Goal: Task Accomplishment & Management: Manage account settings

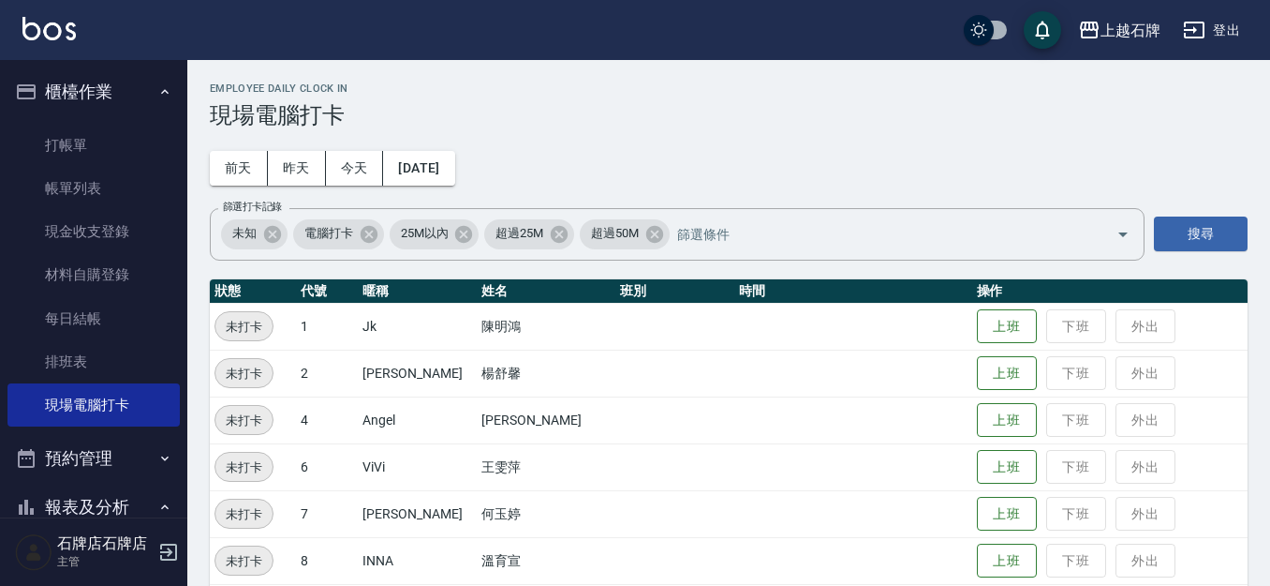
scroll to position [235, 0]
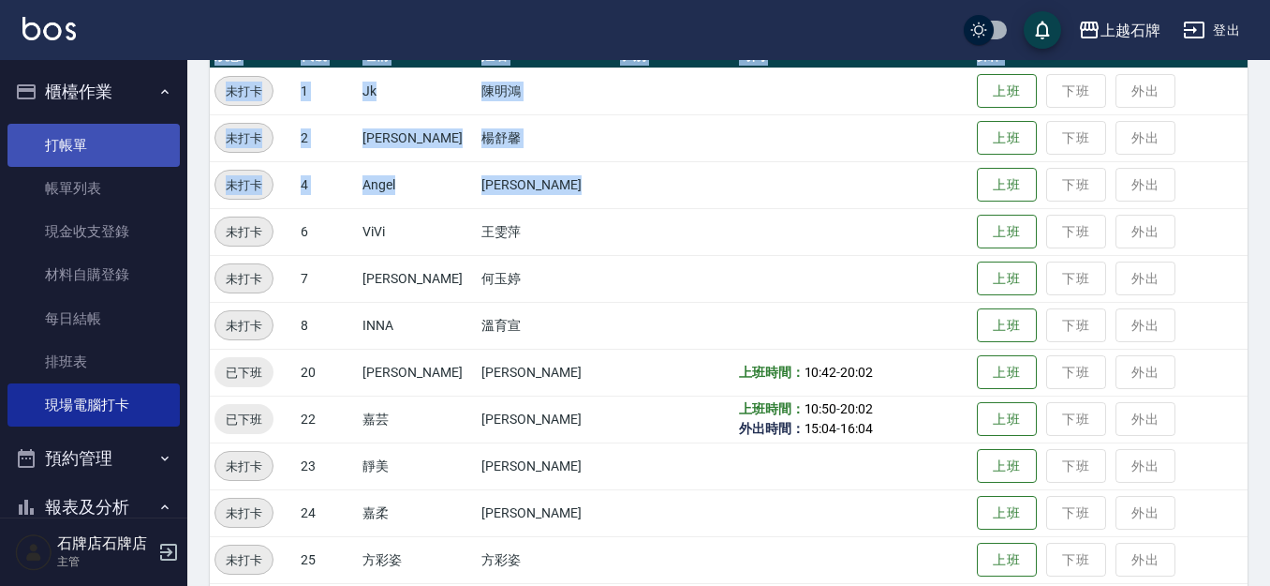
click at [122, 146] on link "打帳單" at bounding box center [93, 145] width 172 height 43
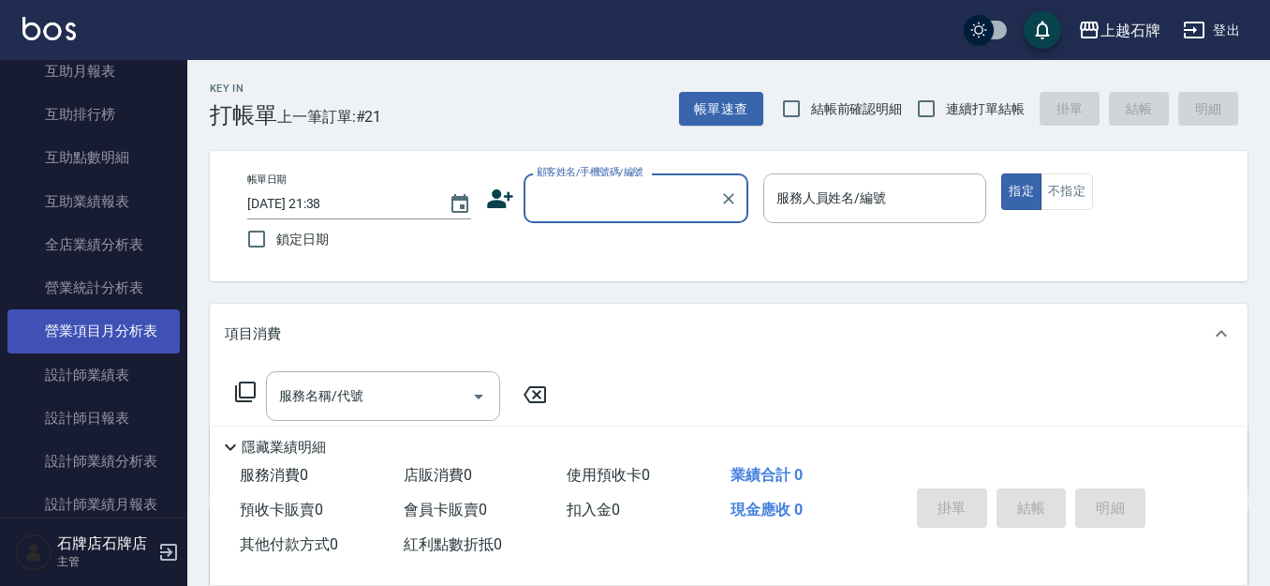
scroll to position [750, 0]
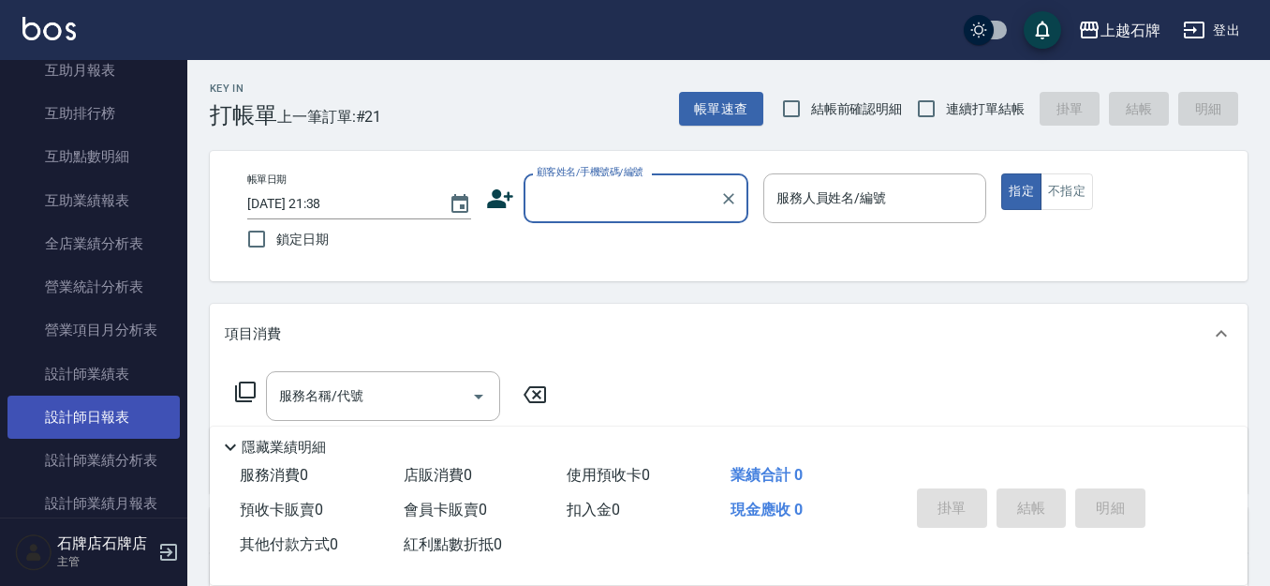
click at [125, 430] on link "設計師日報表" at bounding box center [93, 416] width 172 height 43
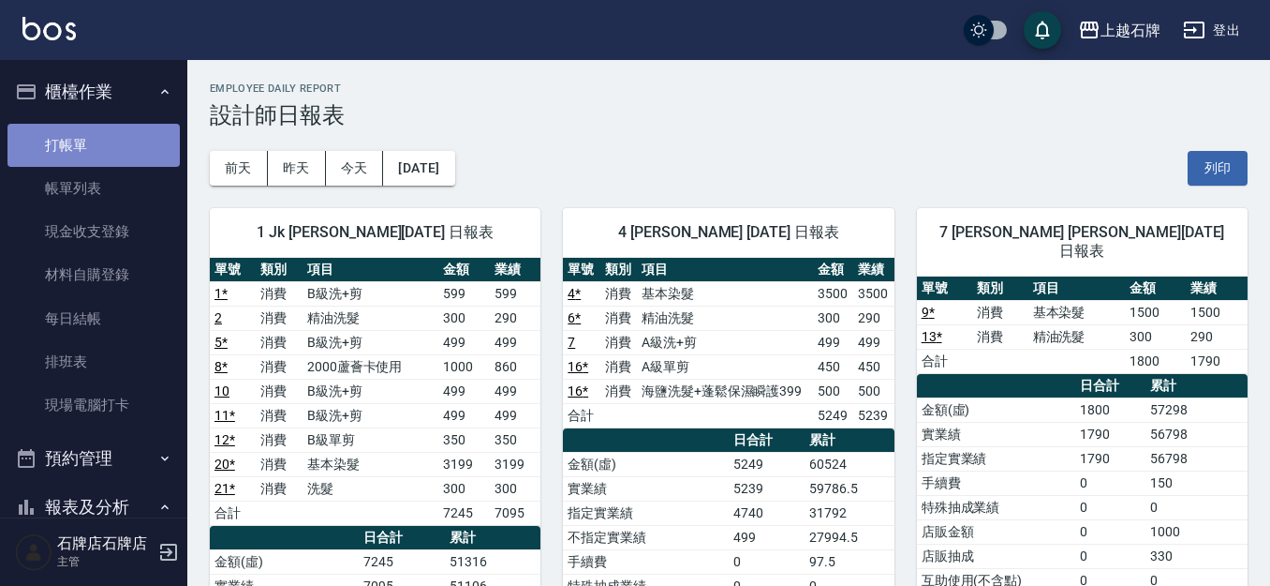
click at [137, 149] on link "打帳單" at bounding box center [93, 145] width 172 height 43
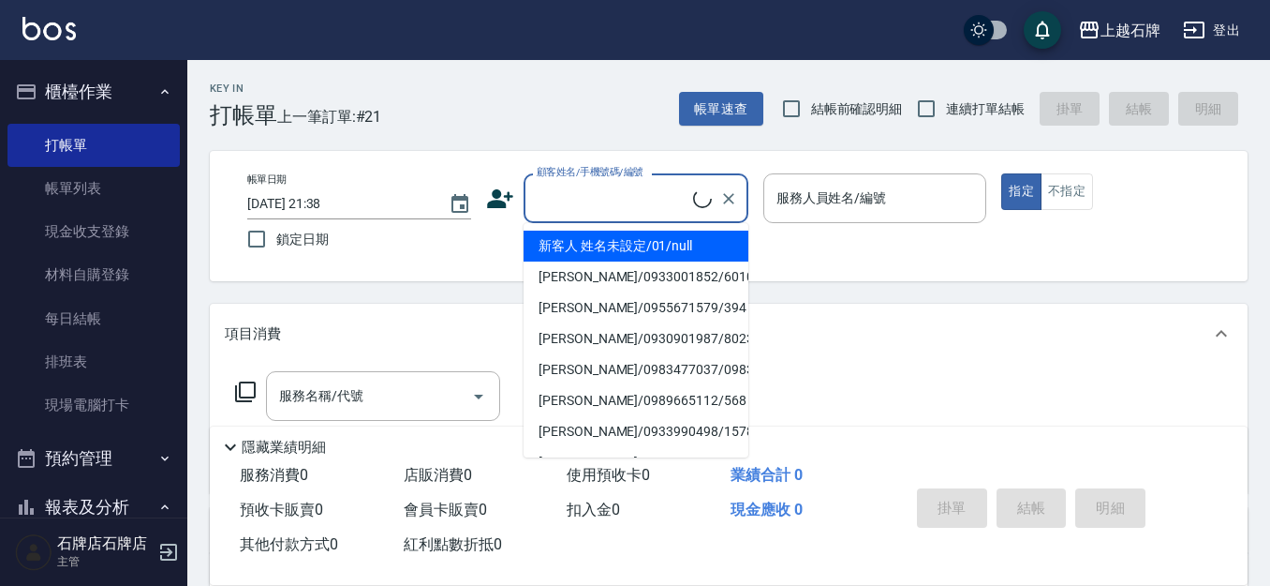
click at [629, 207] on input "顧客姓名/手機號碼/編號" at bounding box center [612, 198] width 161 height 33
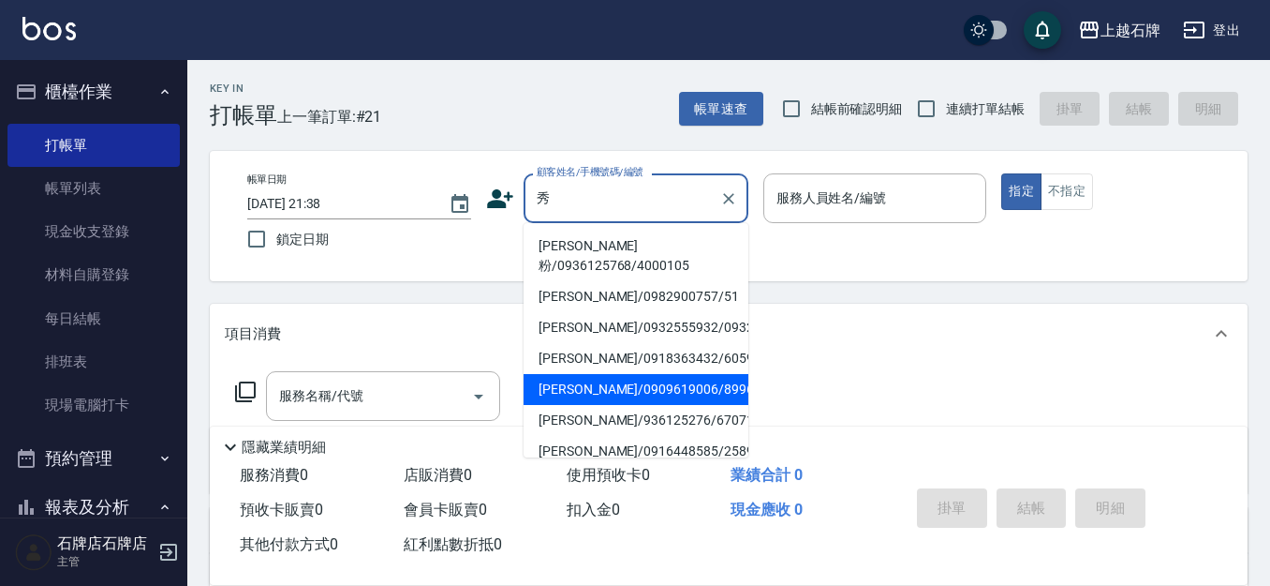
click at [619, 388] on li "孫秀麗/0909619006/8996" at bounding box center [636, 389] width 225 height 31
type input "孫秀麗/0909619006/8996"
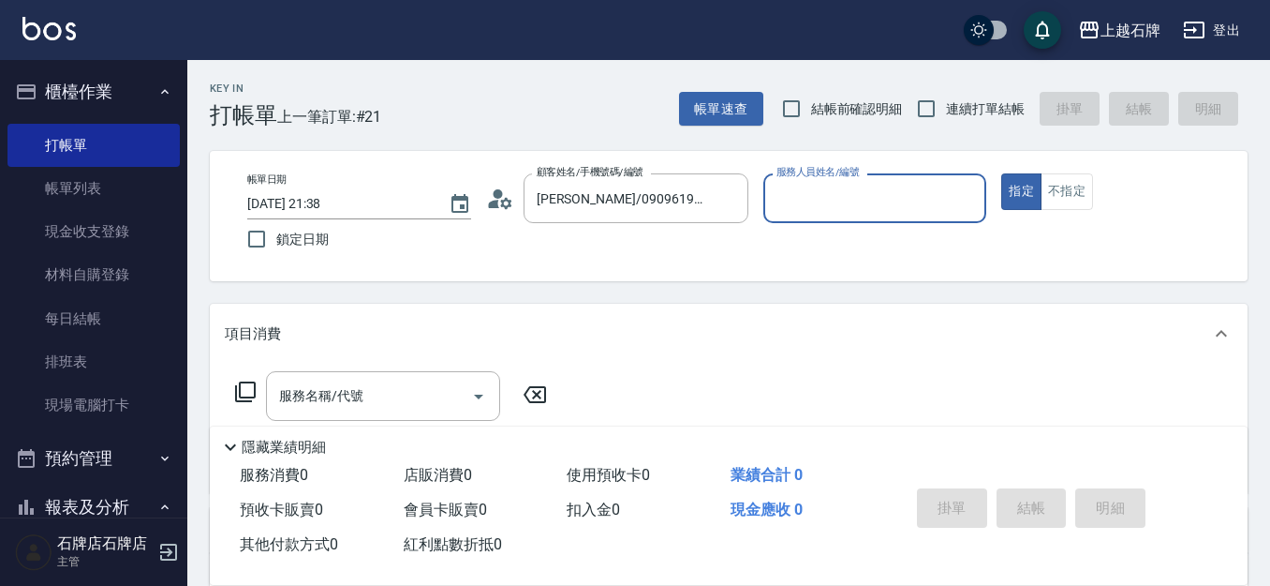
type input "Jk-1"
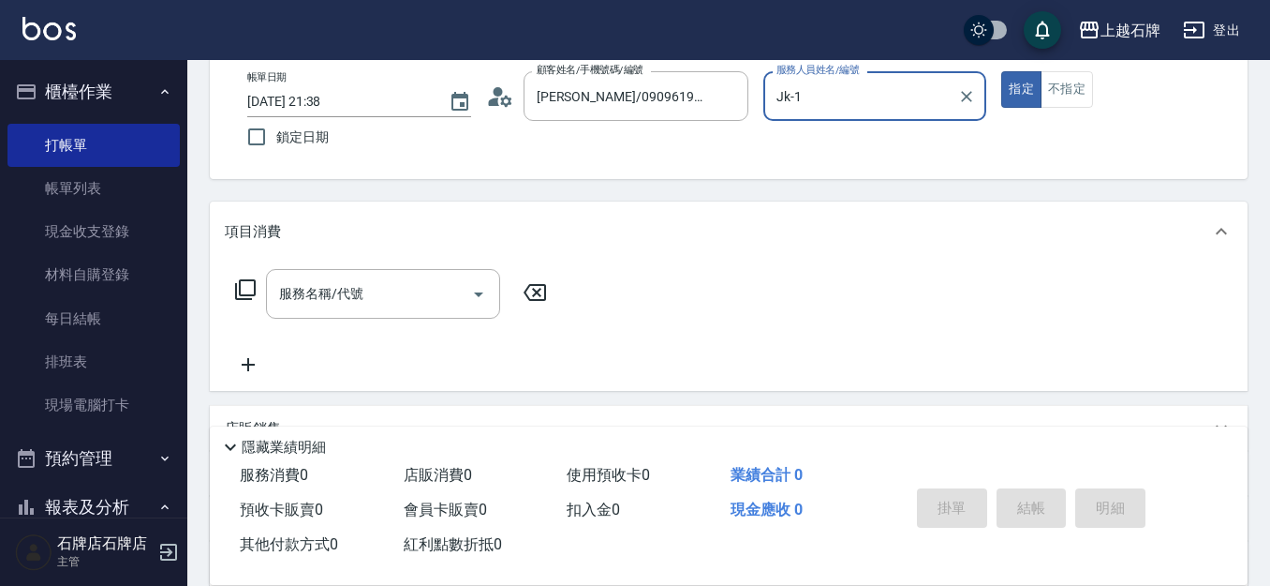
scroll to position [187, 0]
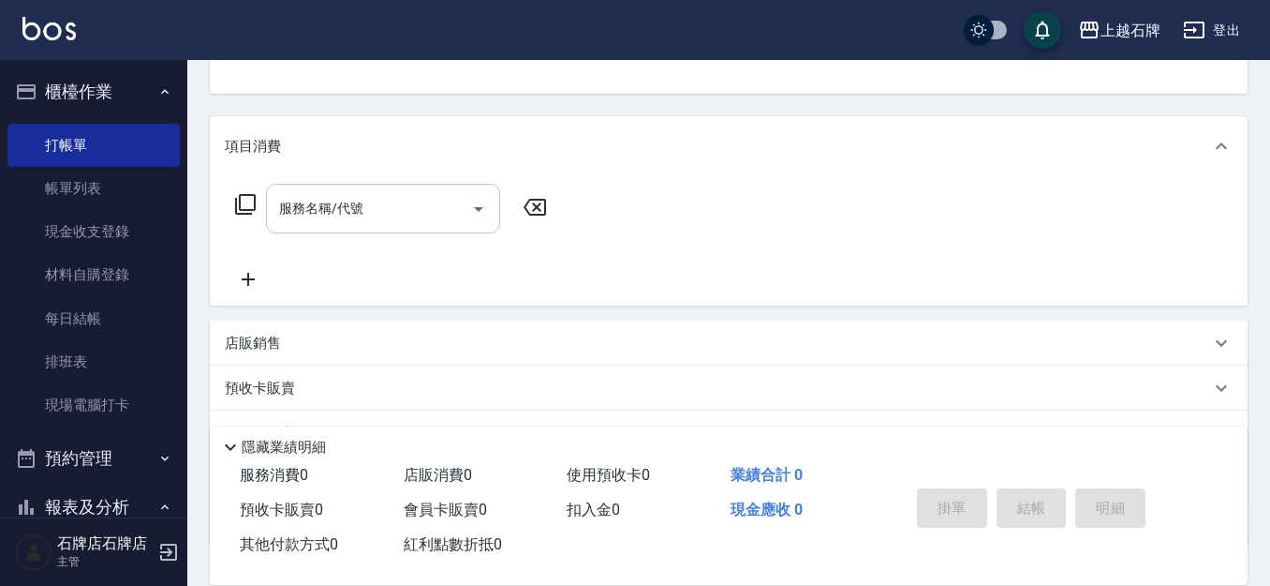
click at [395, 227] on div "服務名稱/代號" at bounding box center [383, 209] width 234 height 50
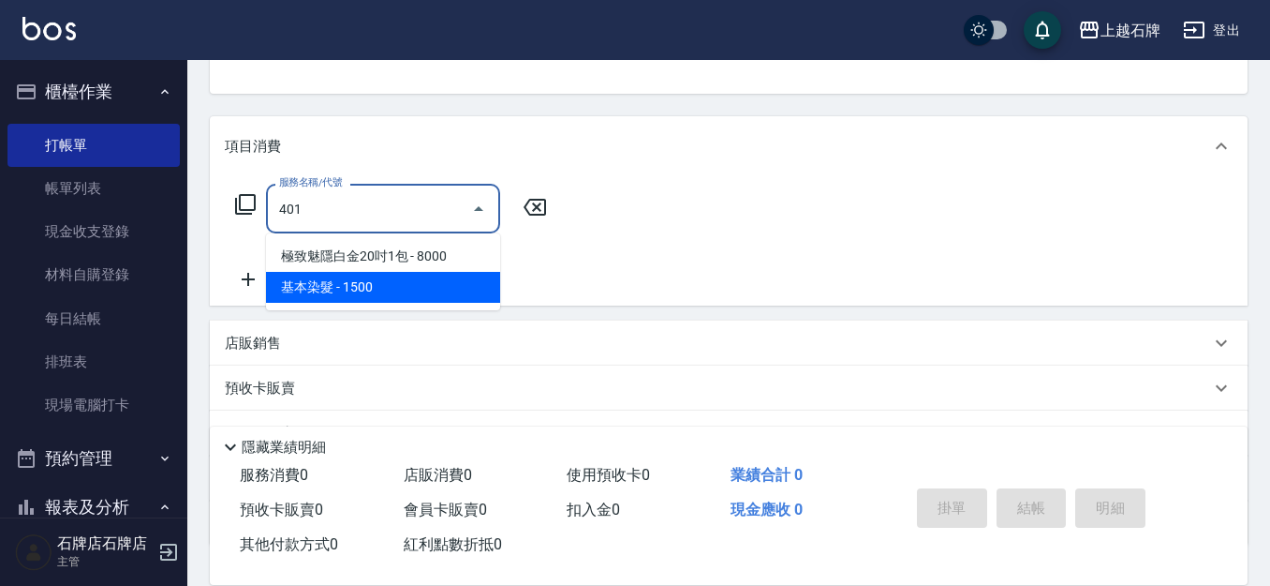
click at [407, 275] on span "基本染髮 - 1500" at bounding box center [383, 287] width 234 height 31
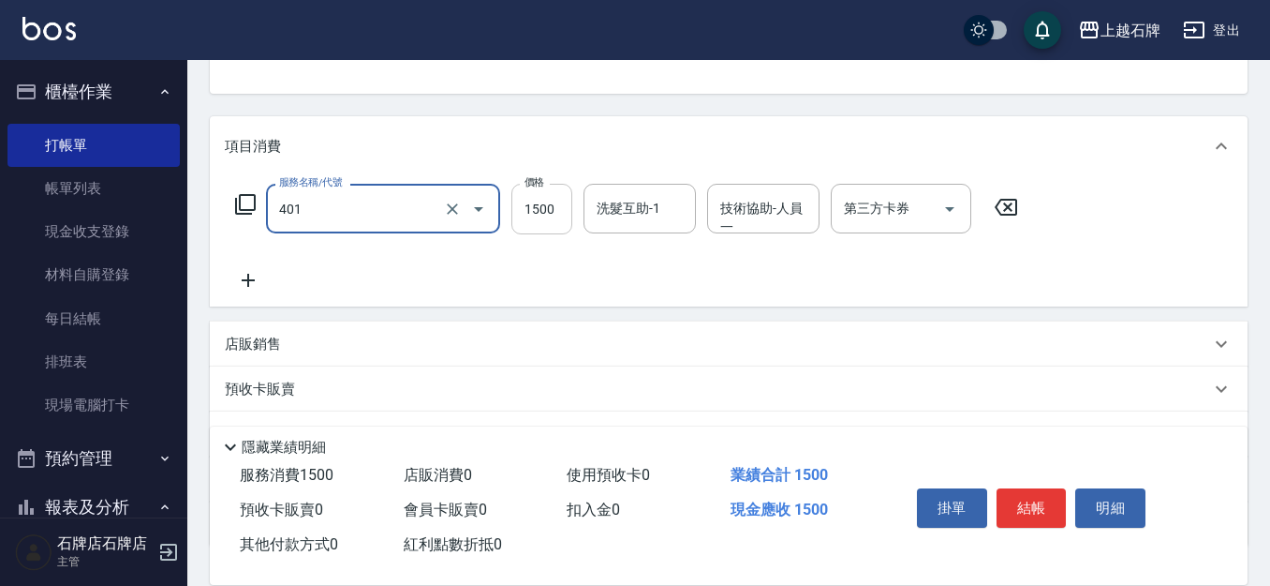
type input "基本染髮(401)"
click at [547, 196] on input "1500" at bounding box center [542, 209] width 61 height 51
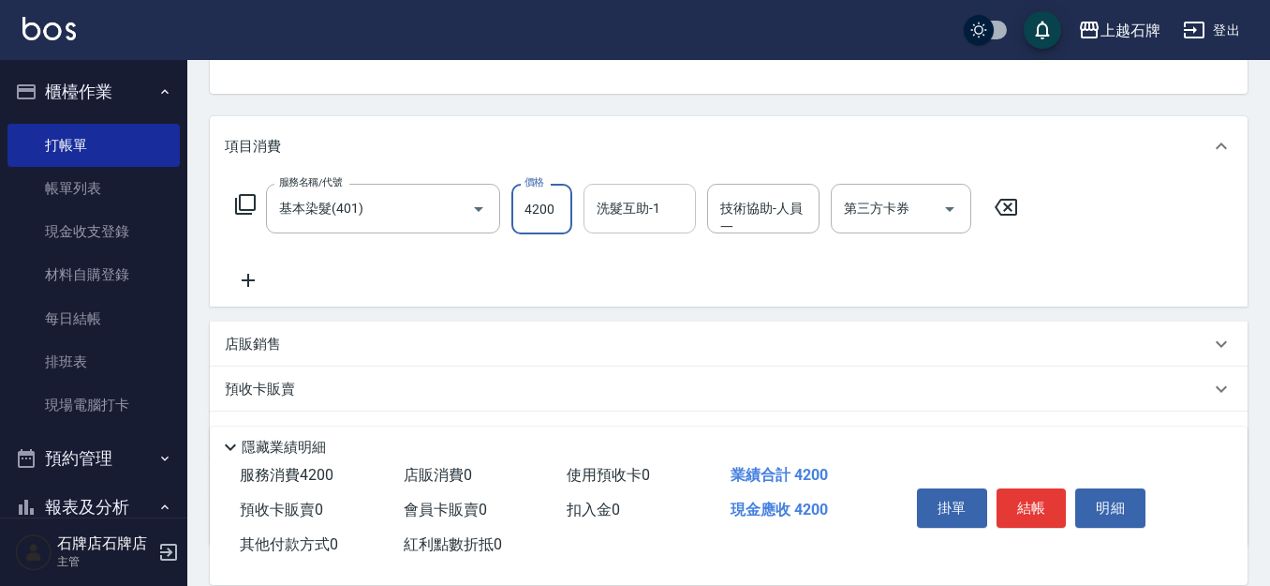
type input "4200"
click at [638, 221] on input "洗髮互助-1" at bounding box center [640, 208] width 96 height 33
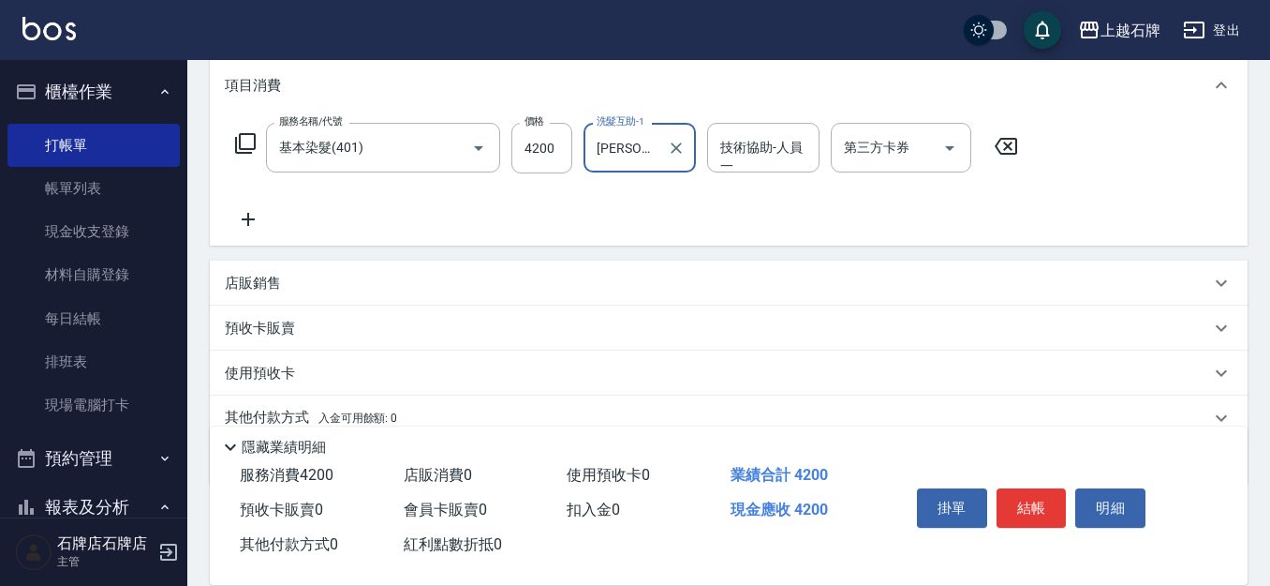
scroll to position [281, 0]
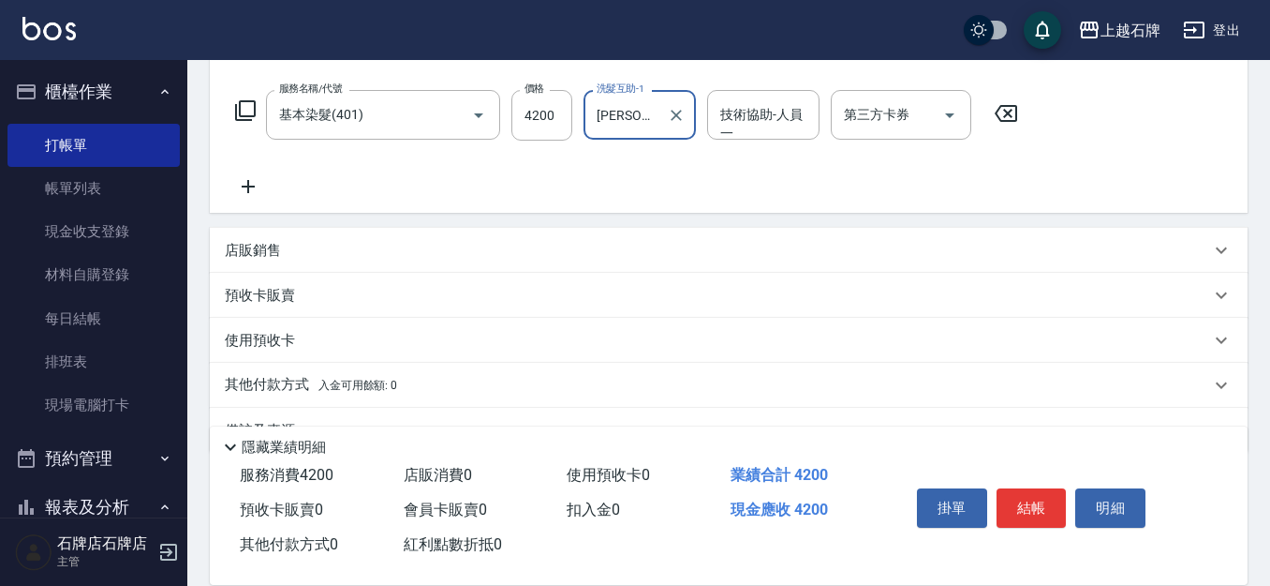
type input "彥伶-20"
click at [260, 187] on icon at bounding box center [248, 186] width 47 height 22
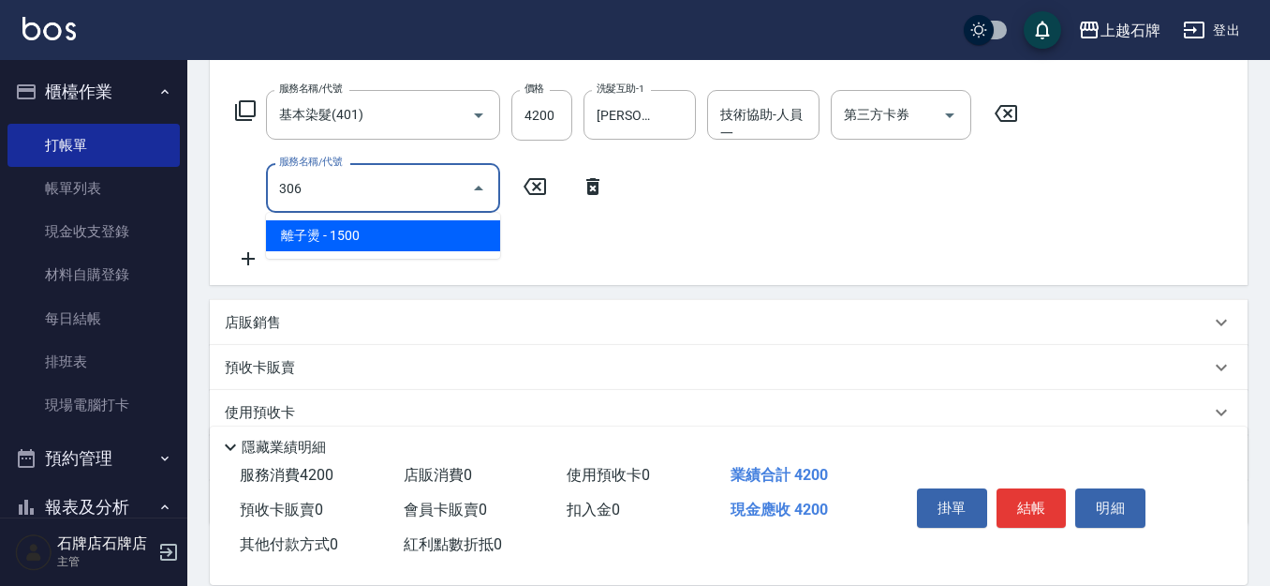
click at [438, 238] on span "離子燙 - 1500" at bounding box center [383, 235] width 234 height 31
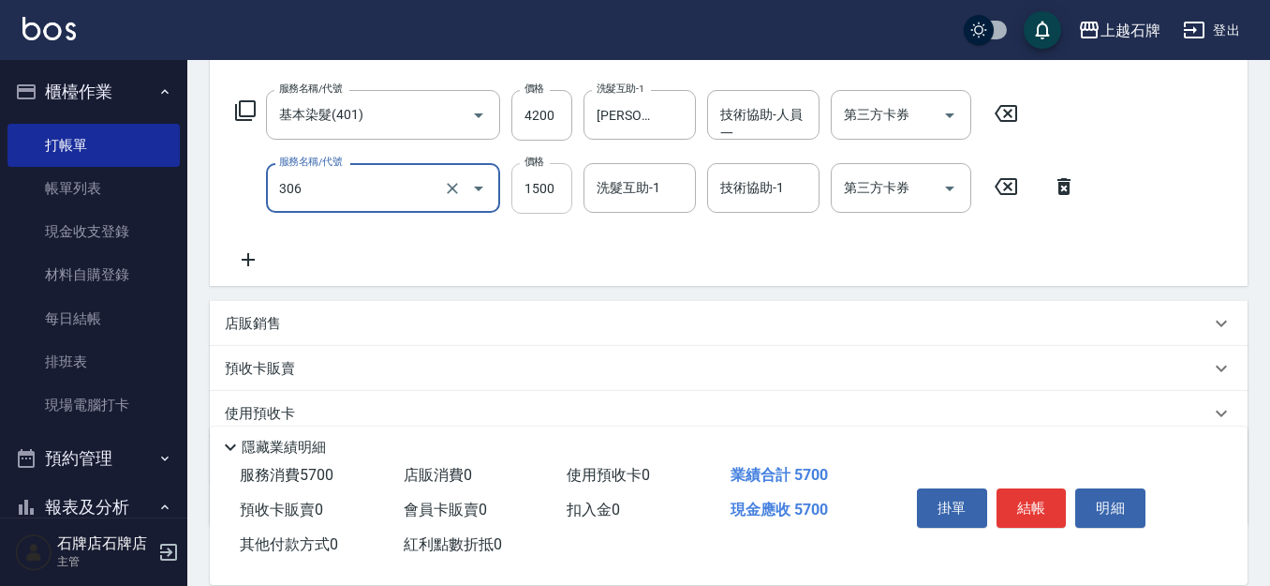
type input "離子燙(306)"
click at [512, 189] on input "1500" at bounding box center [542, 188] width 61 height 51
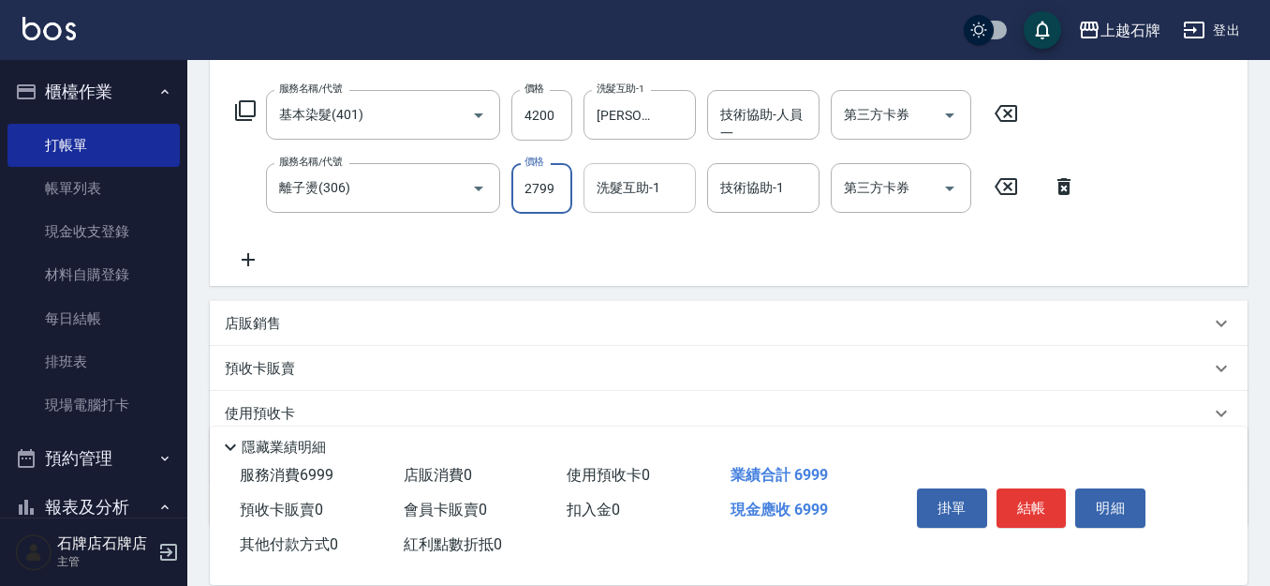
type input "2799"
click at [639, 203] on input "洗髮互助-1" at bounding box center [640, 187] width 96 height 33
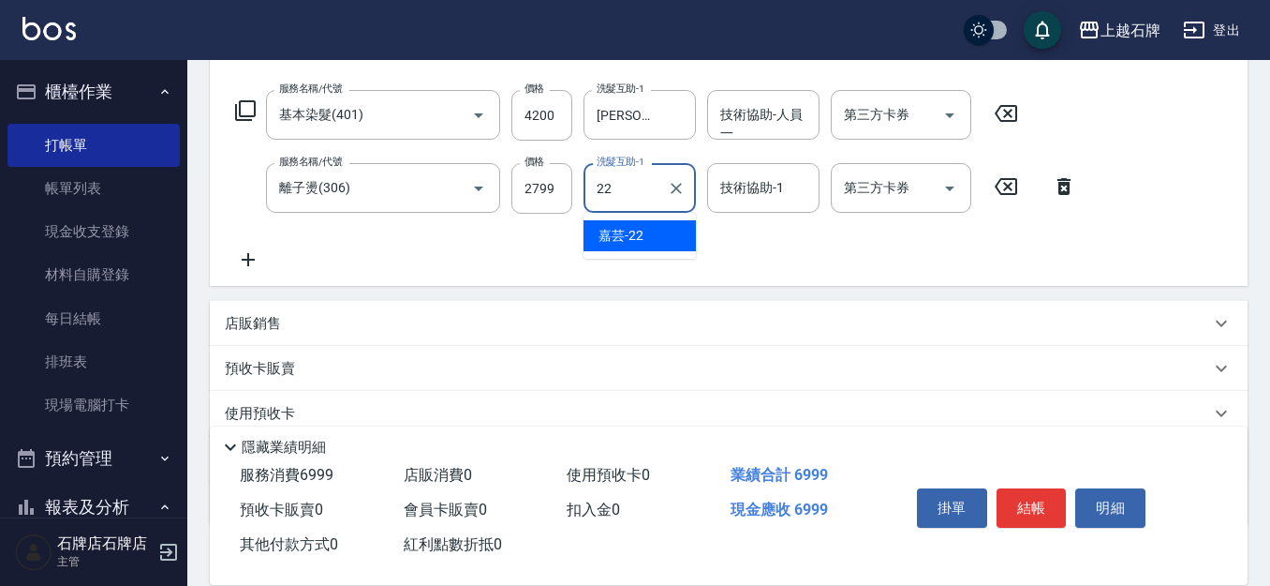
click at [644, 219] on ul "嘉芸 -22" at bounding box center [640, 236] width 112 height 46
click at [642, 235] on span "嘉芸 -22" at bounding box center [621, 236] width 45 height 20
type input "嘉芸-22"
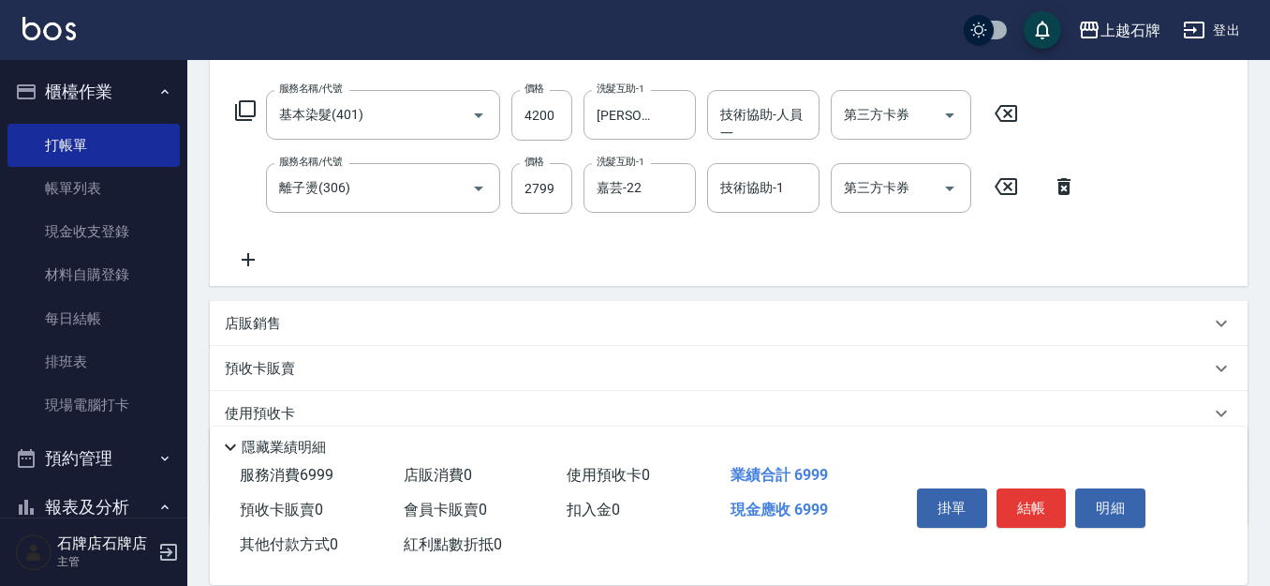
click at [238, 266] on icon at bounding box center [248, 259] width 47 height 22
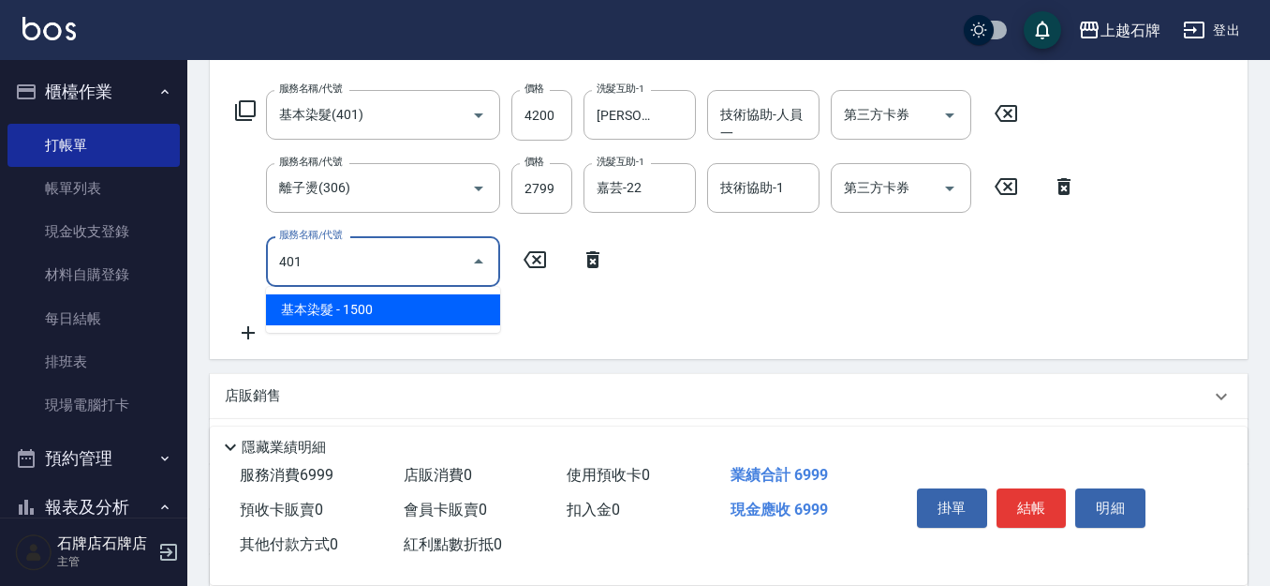
click at [369, 305] on span "基本染髮 - 1500" at bounding box center [383, 309] width 234 height 31
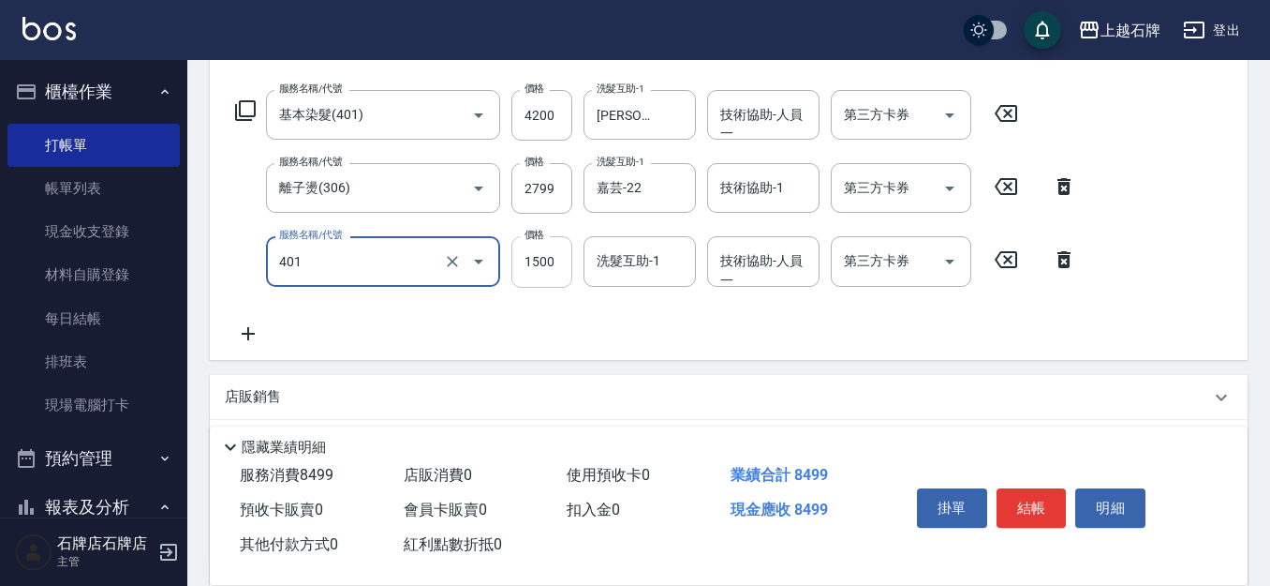
type input "基本染髮(401)"
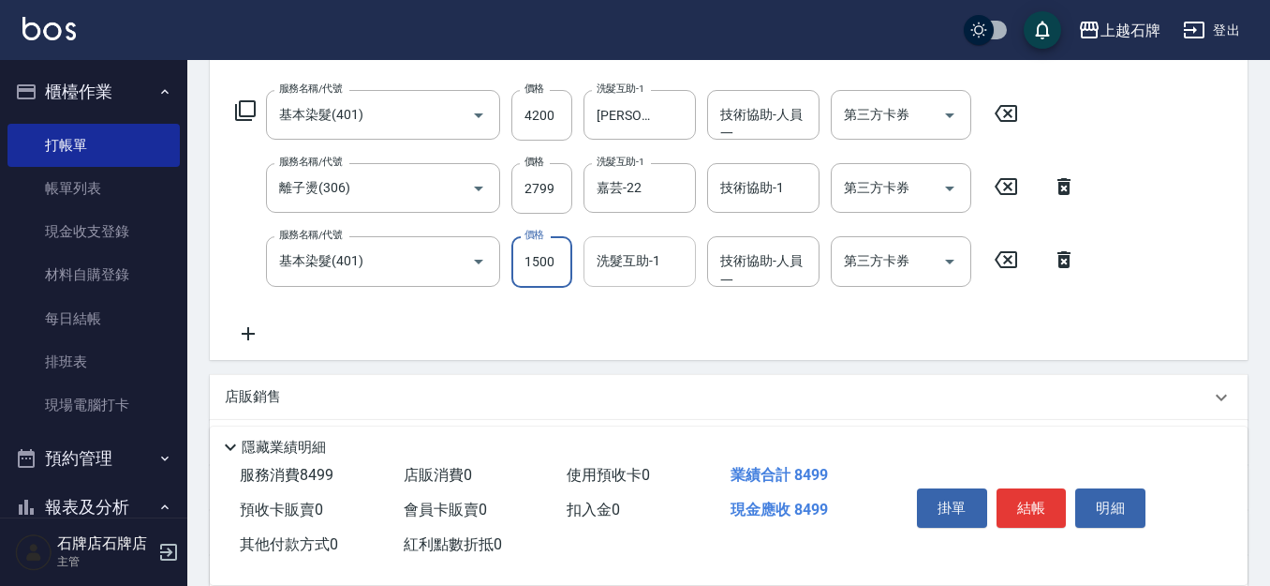
drag, startPoint x: 516, startPoint y: 271, endPoint x: 593, endPoint y: 280, distance: 77.4
click at [517, 271] on input "1500" at bounding box center [542, 261] width 61 height 51
type input "1000"
click at [680, 364] on div "項目消費 服務名稱/代號 基本染髮(401) 服務名稱/代號 價格 4200 價格 洗髮互助-1 彥伶-20 洗髮互助-1 技術協助-人員一 技術協助-人員一…" at bounding box center [729, 310] width 1038 height 576
click at [630, 267] on input "洗髮互助-1" at bounding box center [640, 261] width 96 height 33
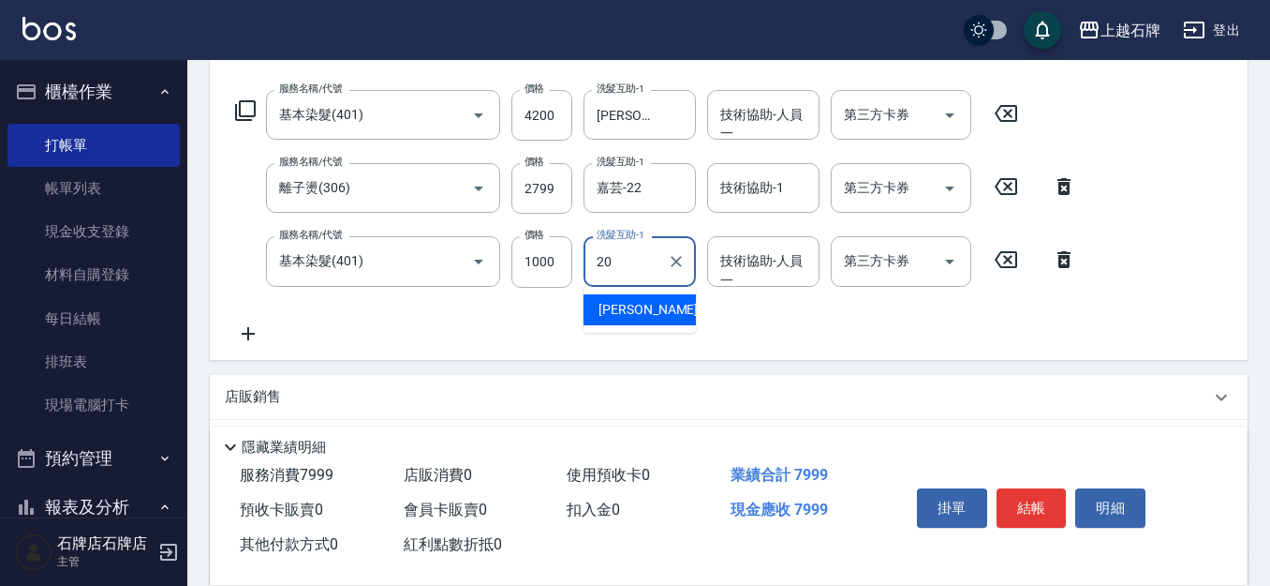
click at [644, 305] on div "彥伶 -20" at bounding box center [640, 309] width 112 height 31
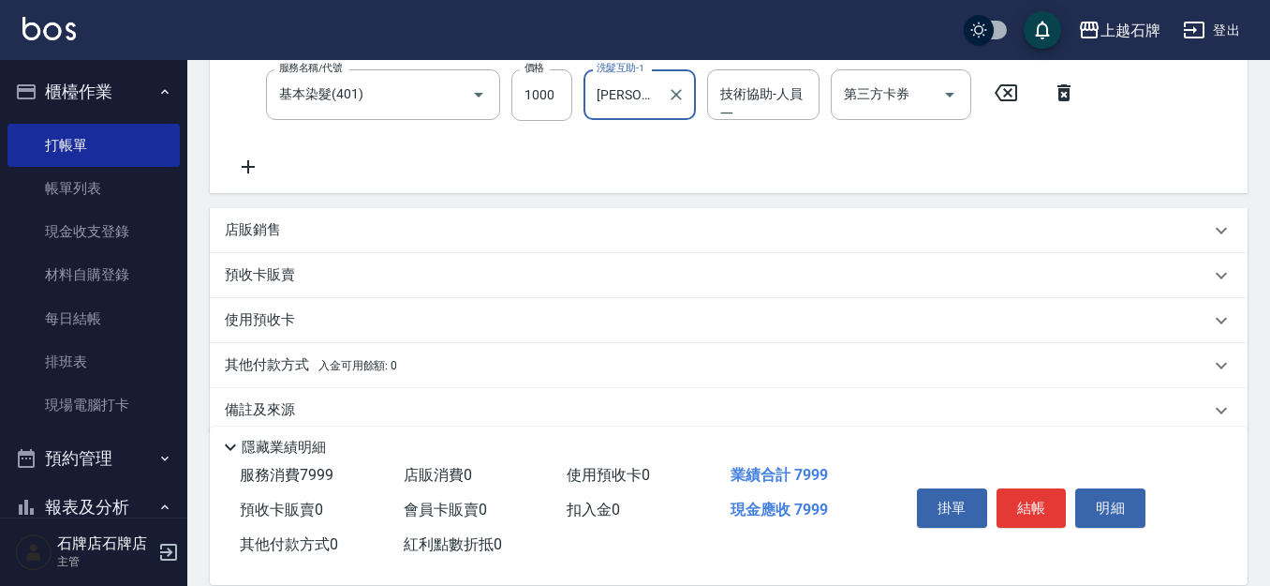
scroll to position [468, 0]
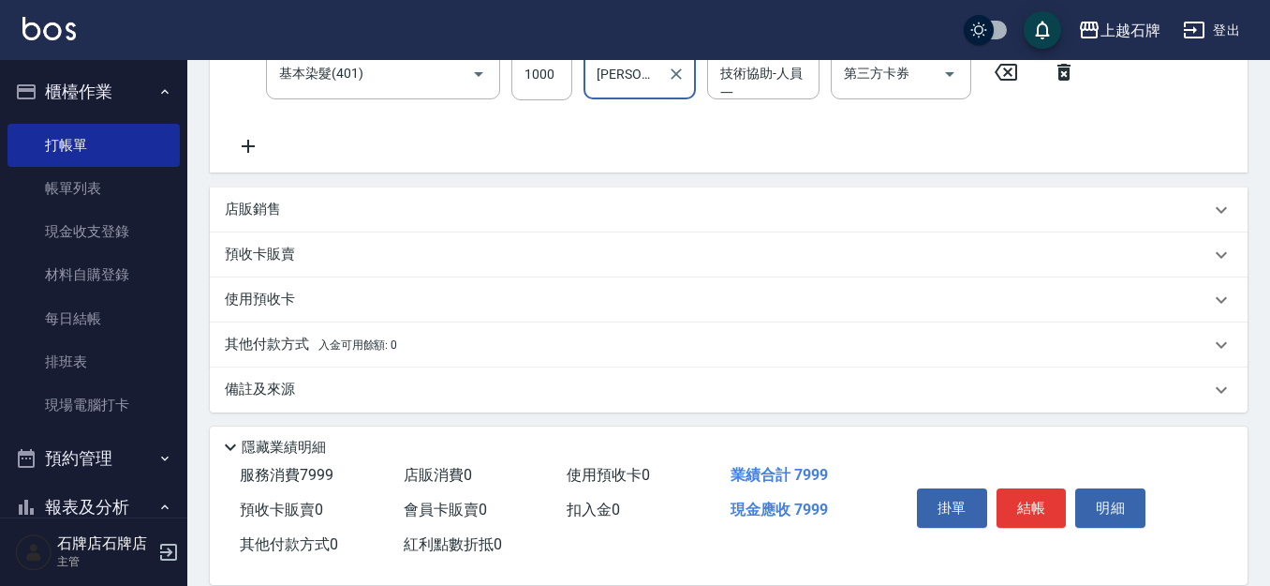
type input "彥伶-20"
click at [334, 220] on div "店販銷售" at bounding box center [729, 209] width 1038 height 45
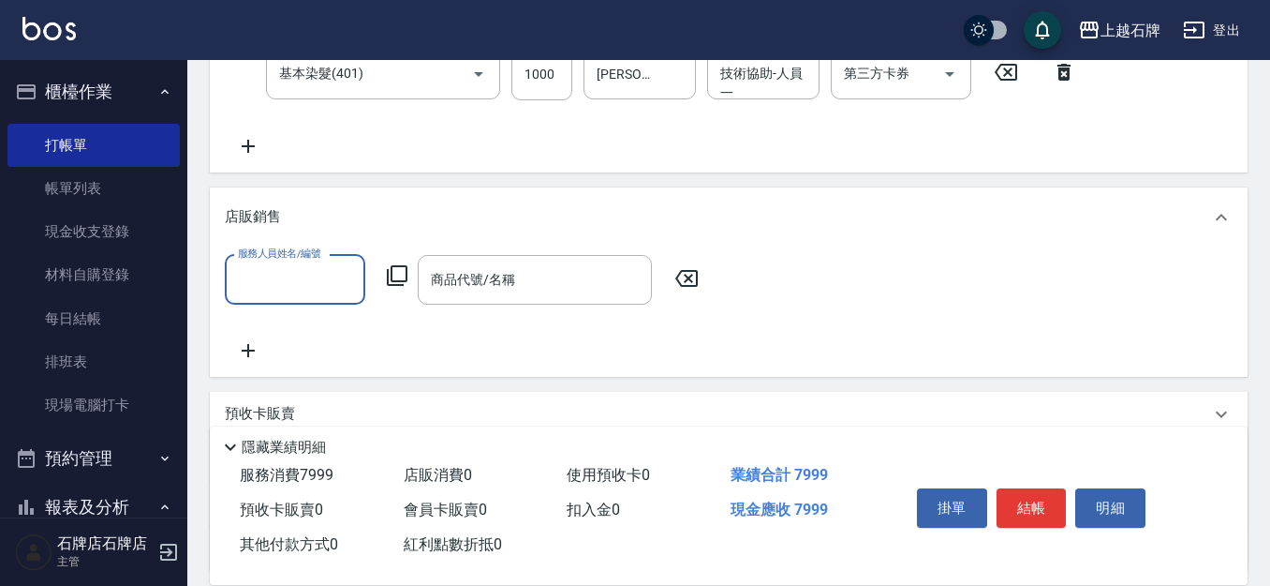
scroll to position [0, 0]
click at [333, 321] on div "Jk -1" at bounding box center [295, 327] width 141 height 31
type input "Jk-1"
click at [557, 294] on input "商品代號/名稱" at bounding box center [534, 279] width 217 height 33
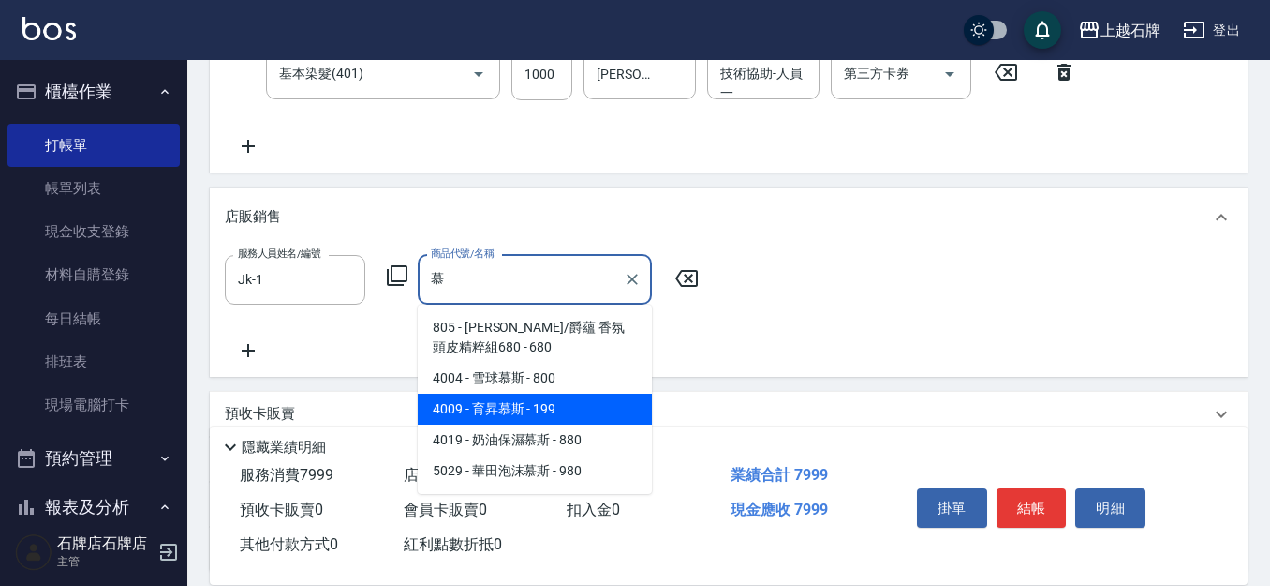
click at [574, 419] on span "4009 - 育昇慕斯 - 199" at bounding box center [535, 409] width 234 height 31
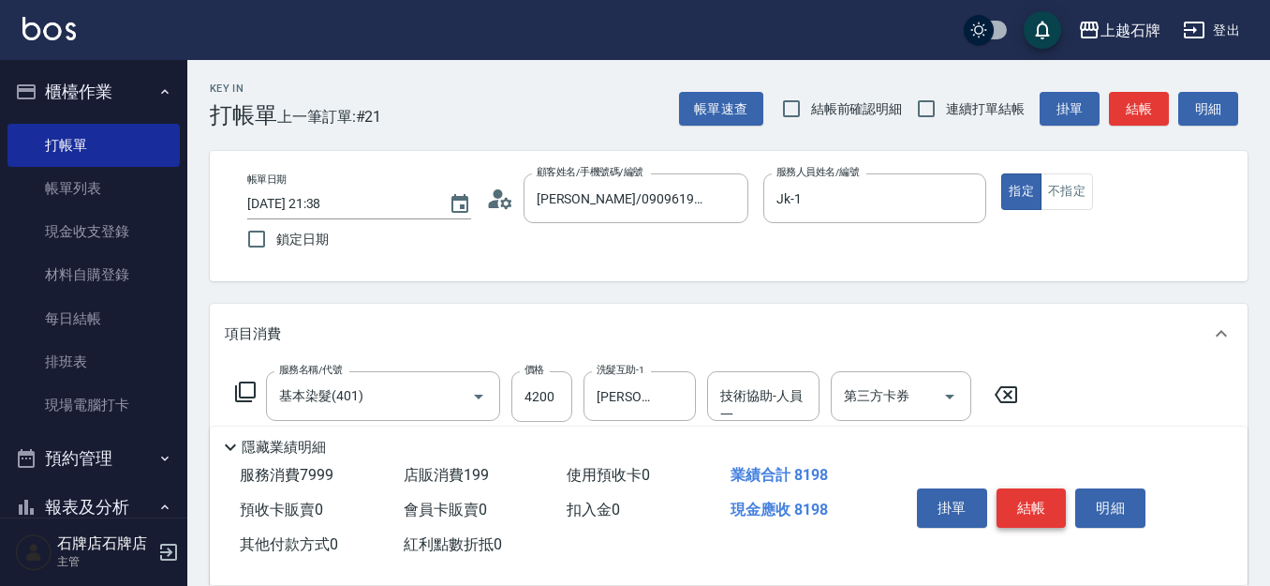
type input "育昇[PERSON_NAME]"
click at [1048, 488] on button "結帳" at bounding box center [1032, 507] width 70 height 39
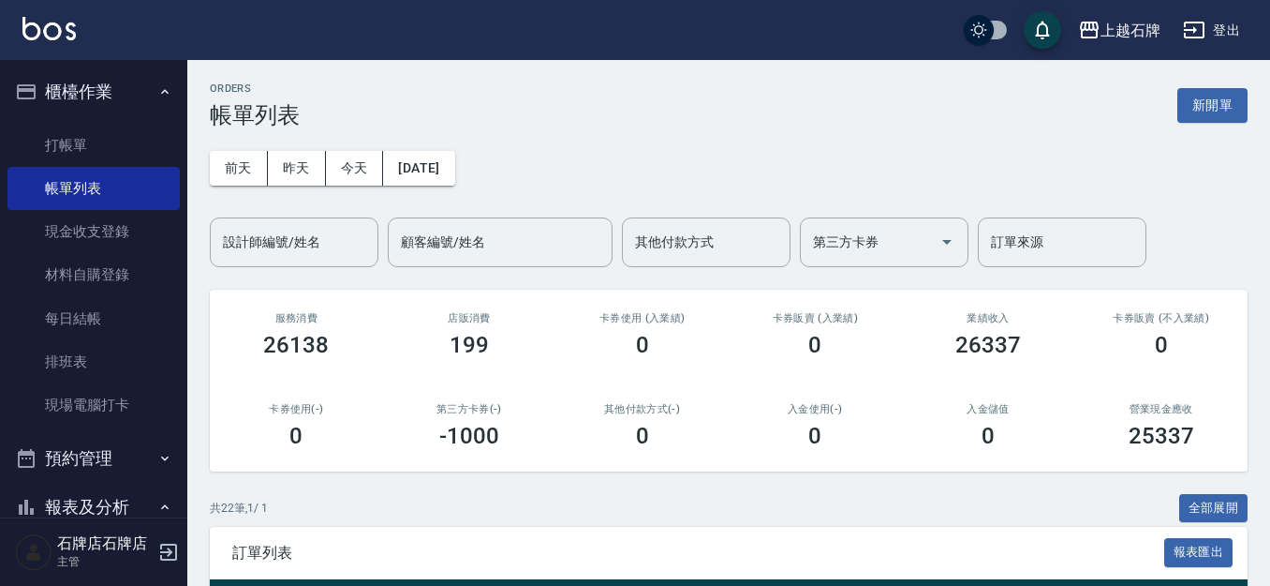
scroll to position [281, 0]
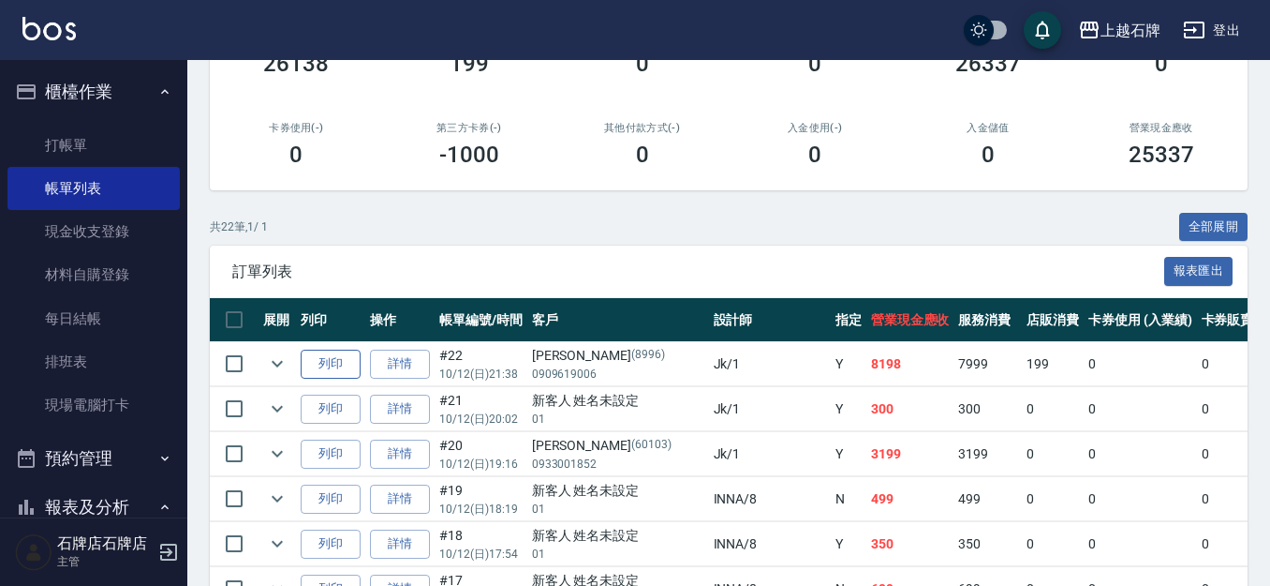
click at [334, 365] on button "列印" at bounding box center [331, 363] width 60 height 29
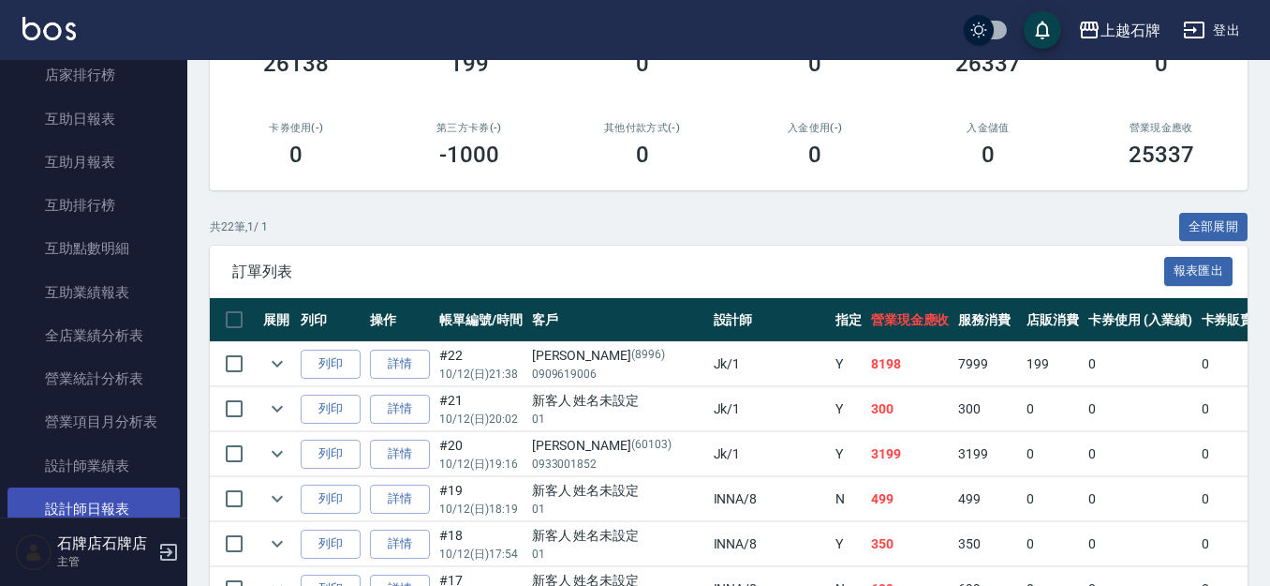
scroll to position [937, 0]
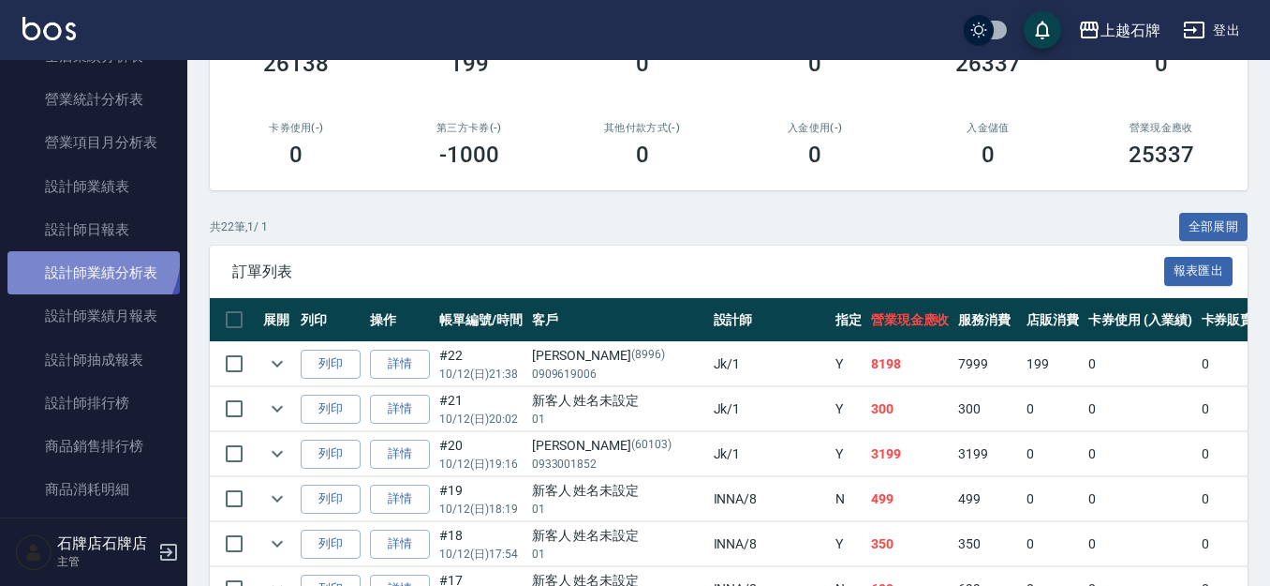
click at [78, 253] on link "設計師業績分析表" at bounding box center [93, 272] width 172 height 43
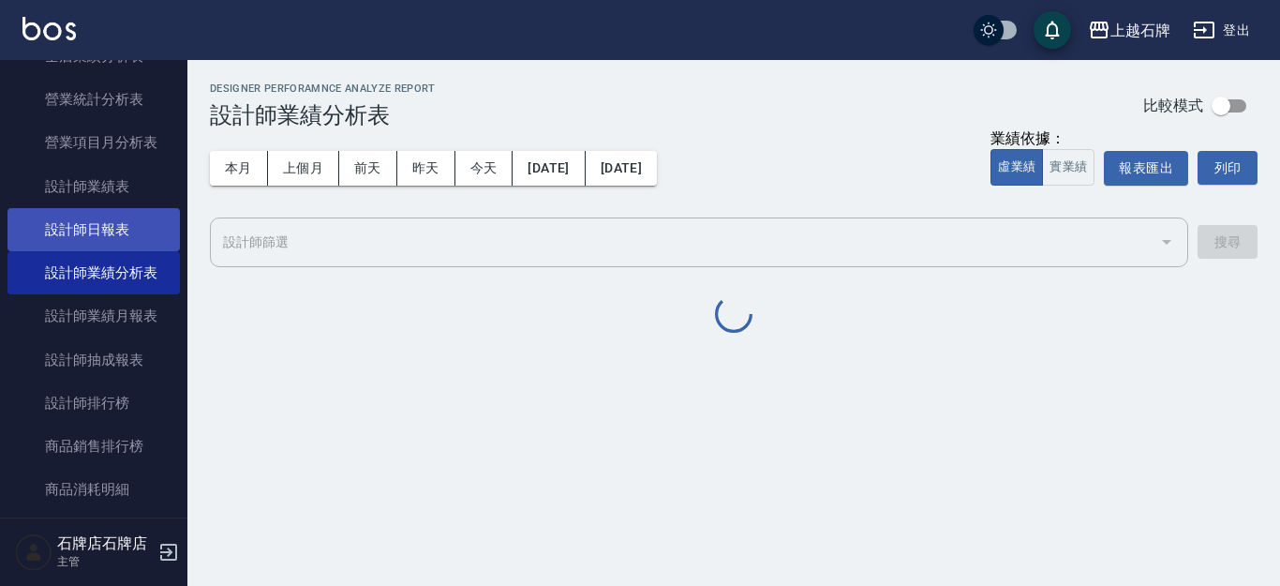
click at [63, 222] on link "設計師日報表" at bounding box center [93, 229] width 172 height 43
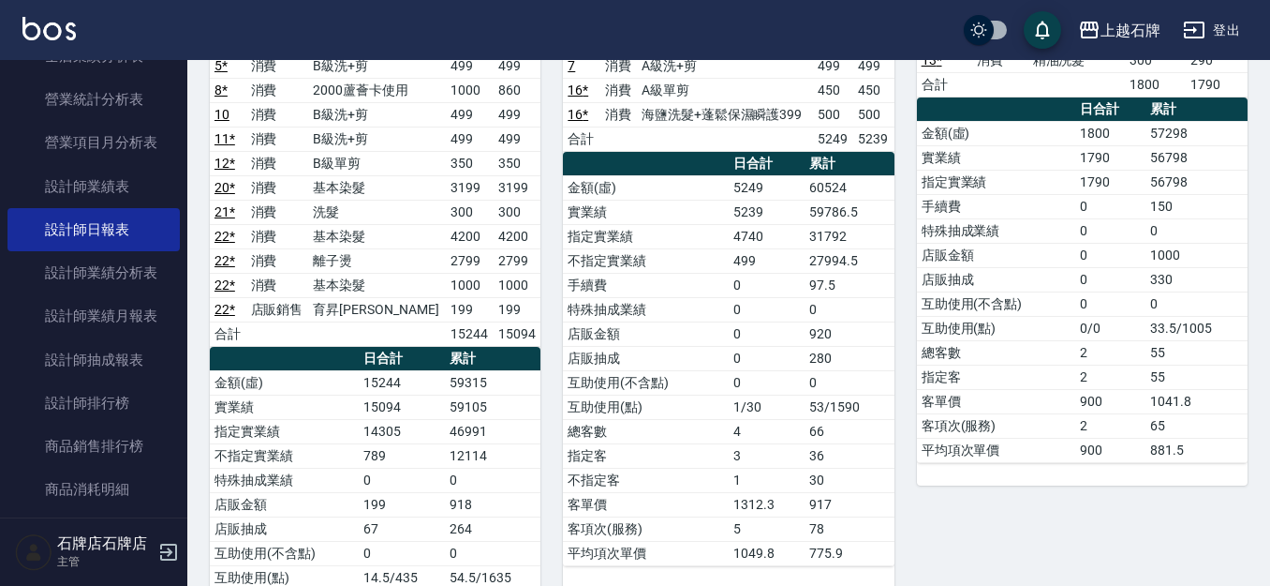
scroll to position [281, 0]
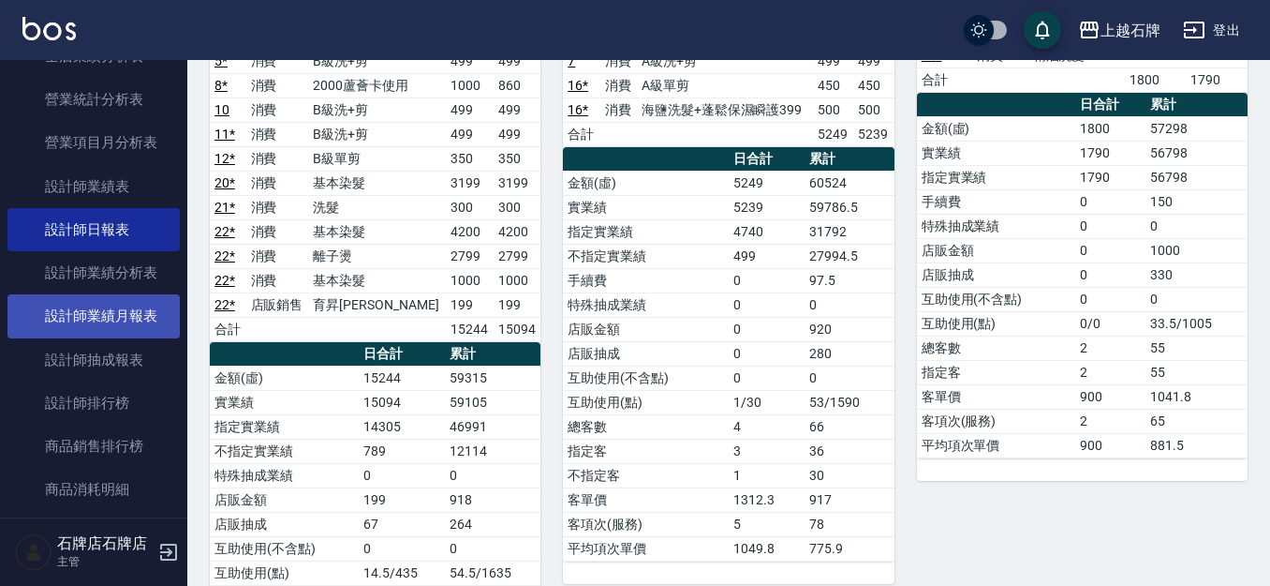
click at [136, 324] on link "設計師業績月報表" at bounding box center [93, 315] width 172 height 43
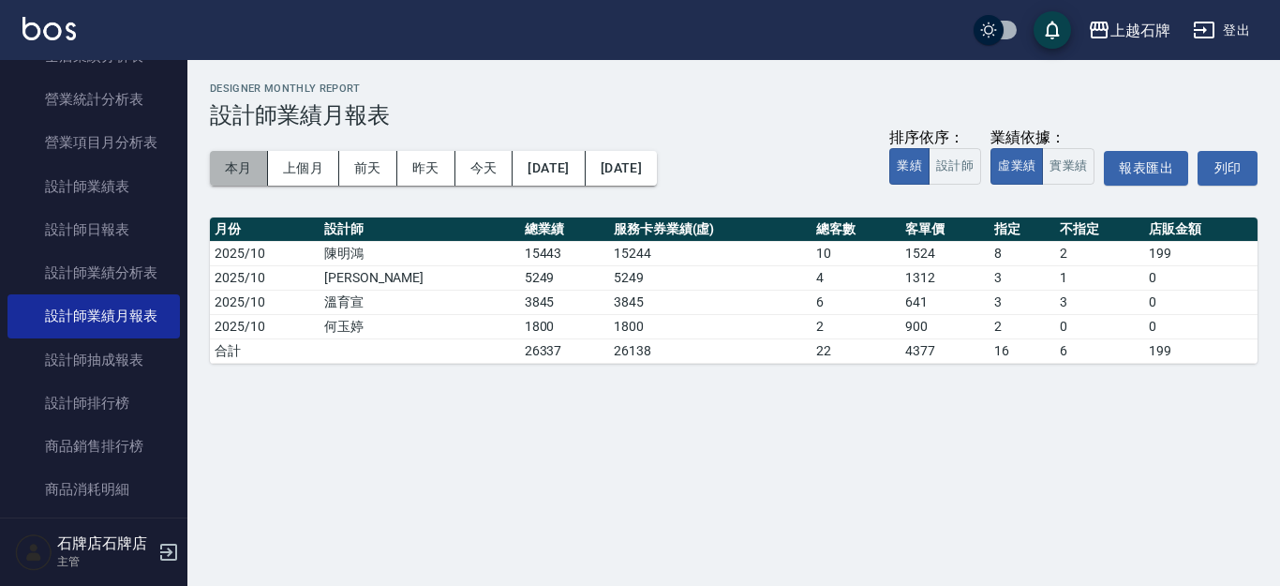
click at [221, 179] on button "本月" at bounding box center [239, 168] width 58 height 35
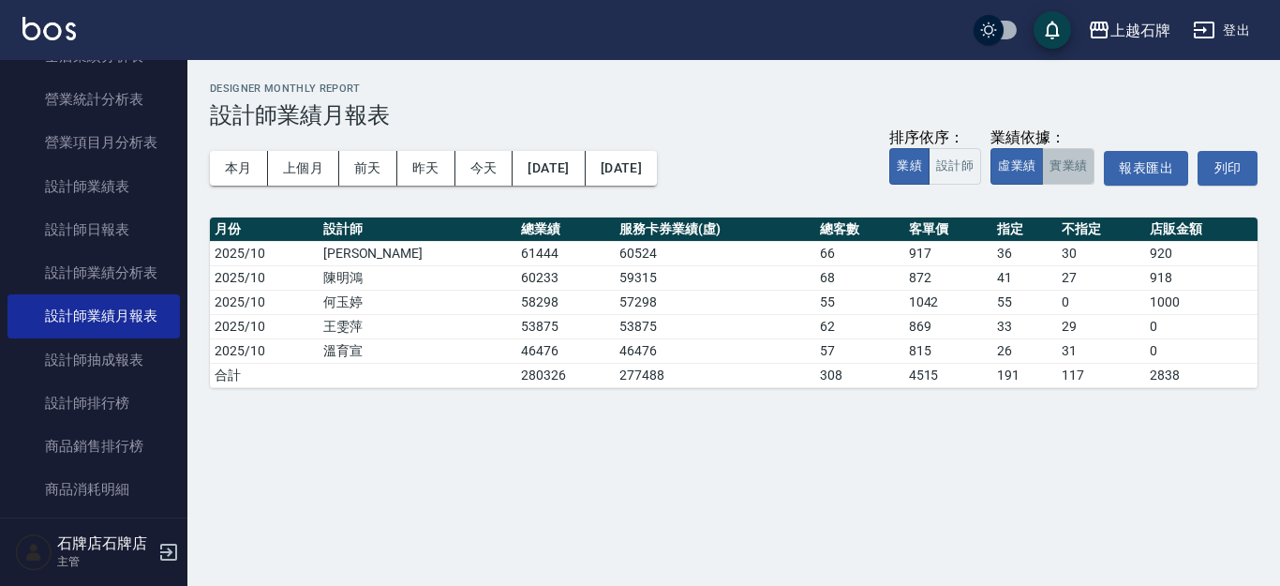
click at [1062, 171] on button "實業績" at bounding box center [1068, 166] width 52 height 37
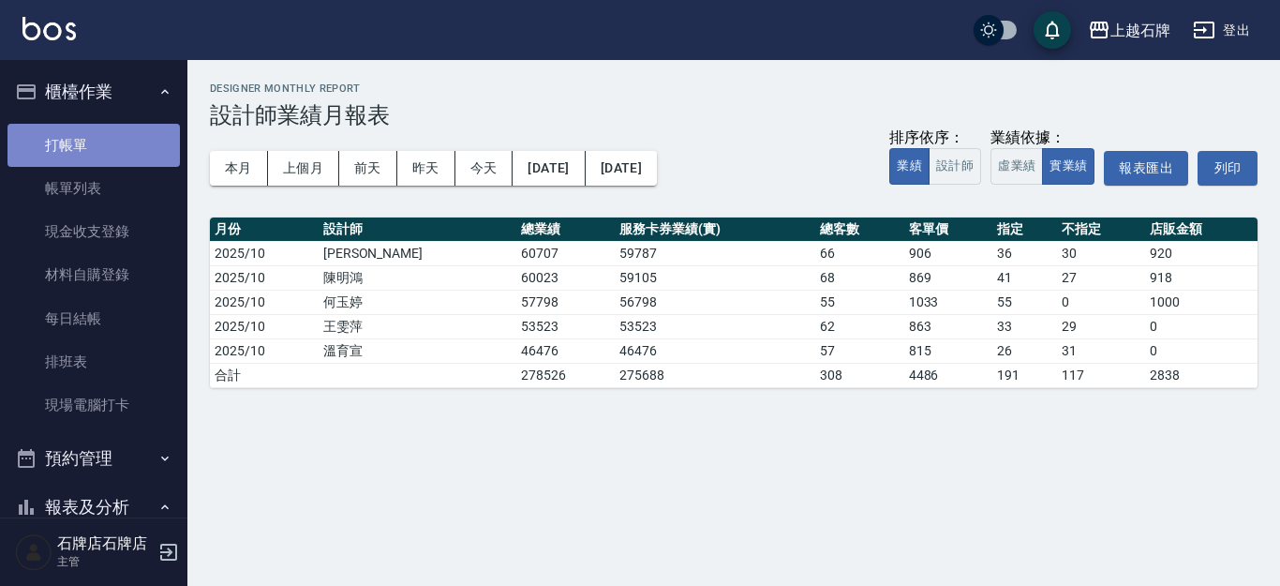
click at [128, 154] on link "打帳單" at bounding box center [93, 145] width 172 height 43
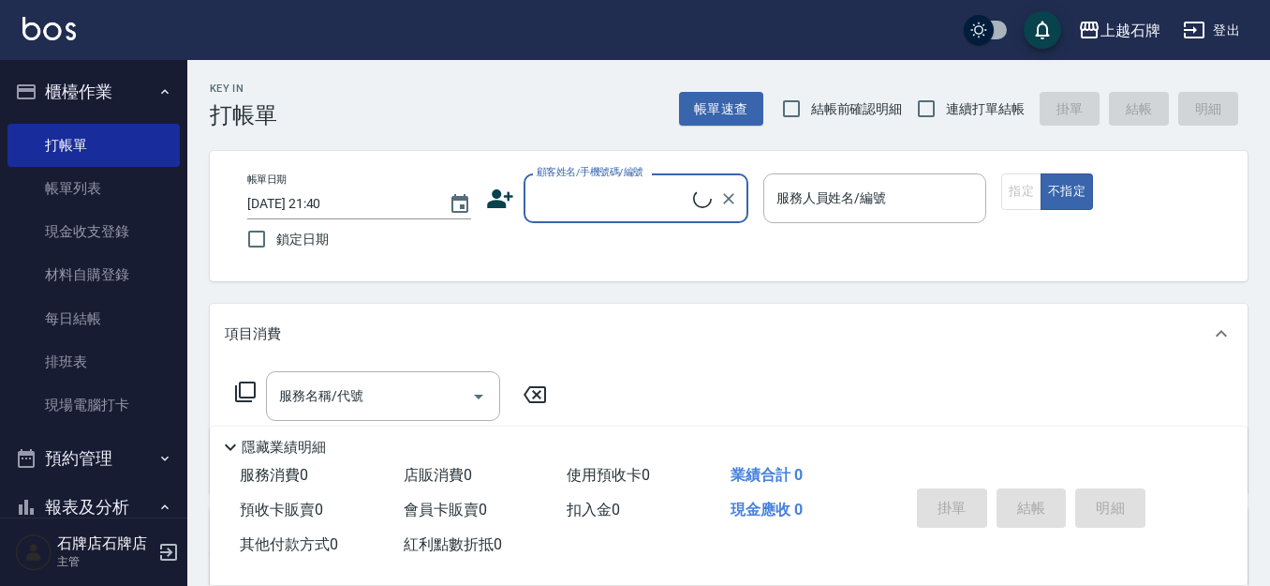
click at [563, 100] on div "Key In 打帳單 帳單速查 結帳前確認明細 連續打單結帳 掛單 結帳 明細" at bounding box center [717, 94] width 1061 height 68
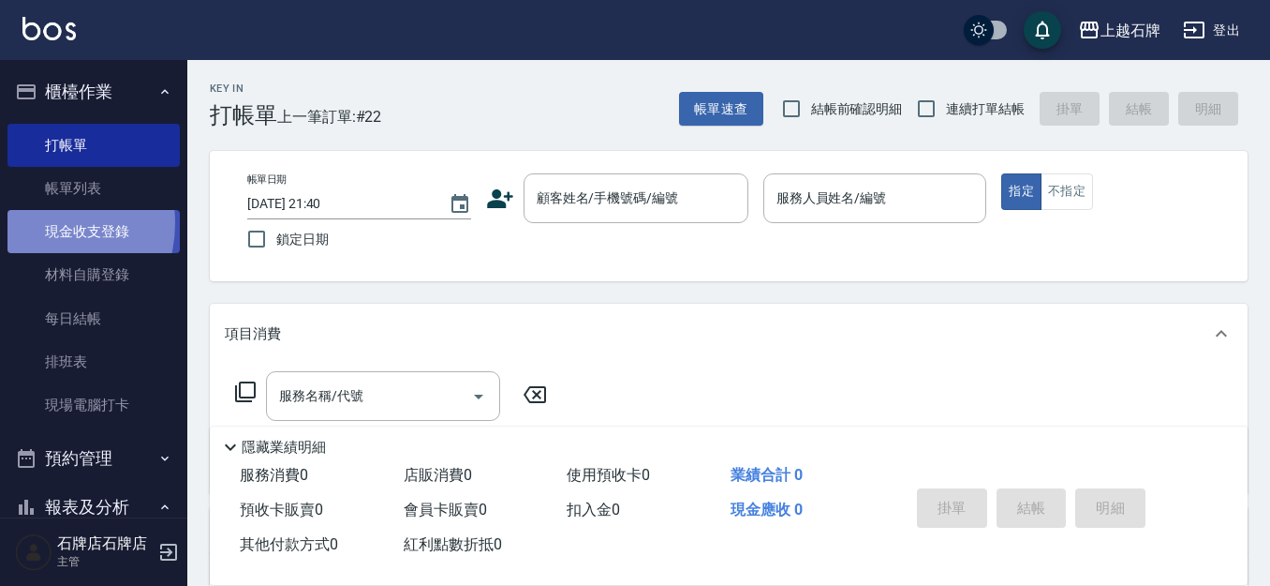
click at [36, 223] on link "現金收支登錄" at bounding box center [93, 231] width 172 height 43
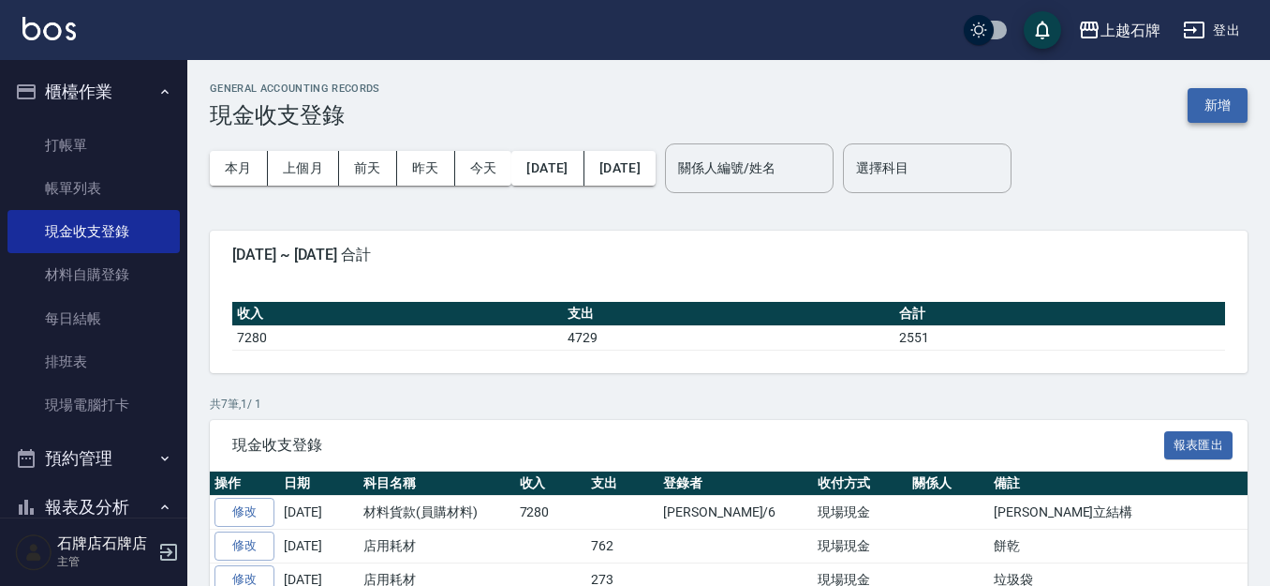
click at [1213, 102] on button "新增" at bounding box center [1218, 105] width 60 height 35
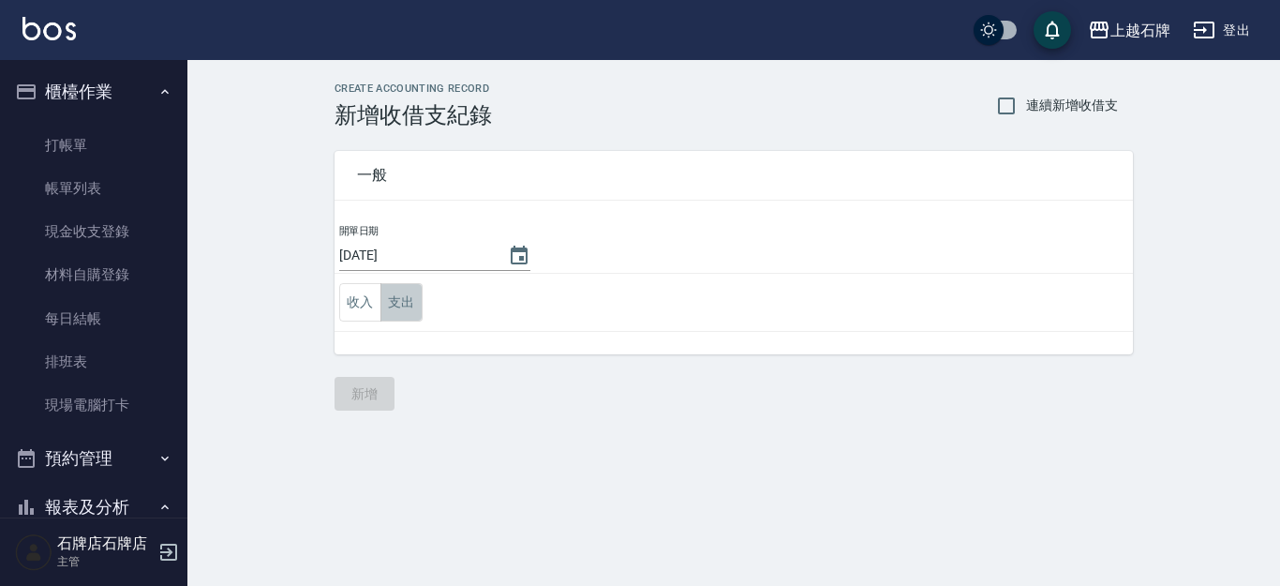
click at [391, 302] on button "支出" at bounding box center [401, 302] width 42 height 38
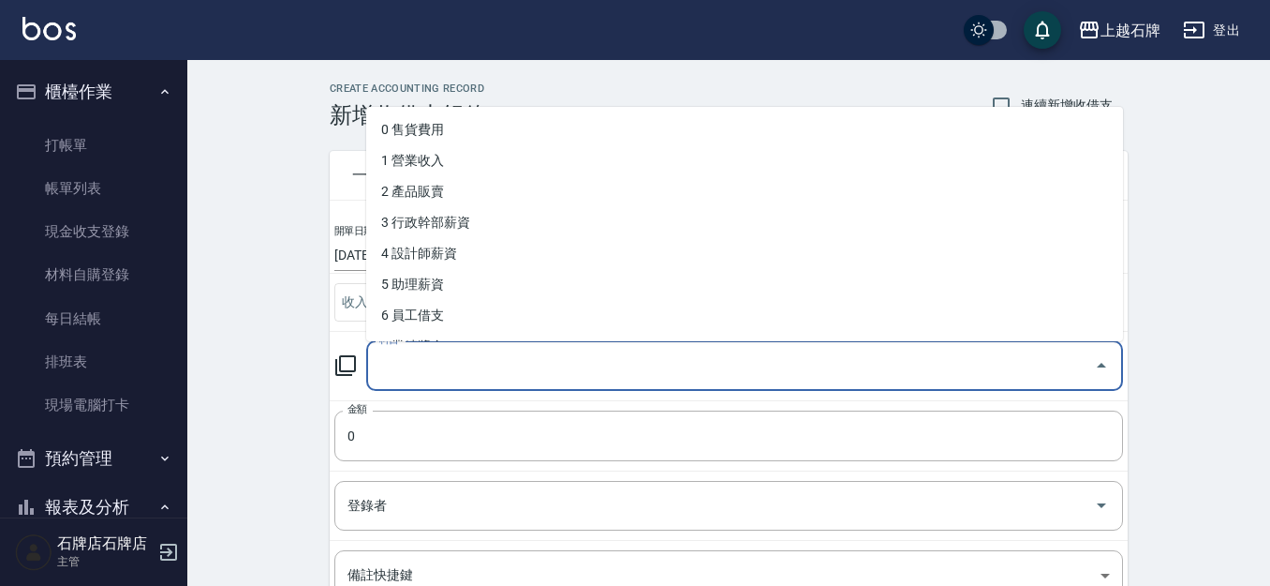
click at [582, 368] on input "科目" at bounding box center [731, 365] width 712 height 33
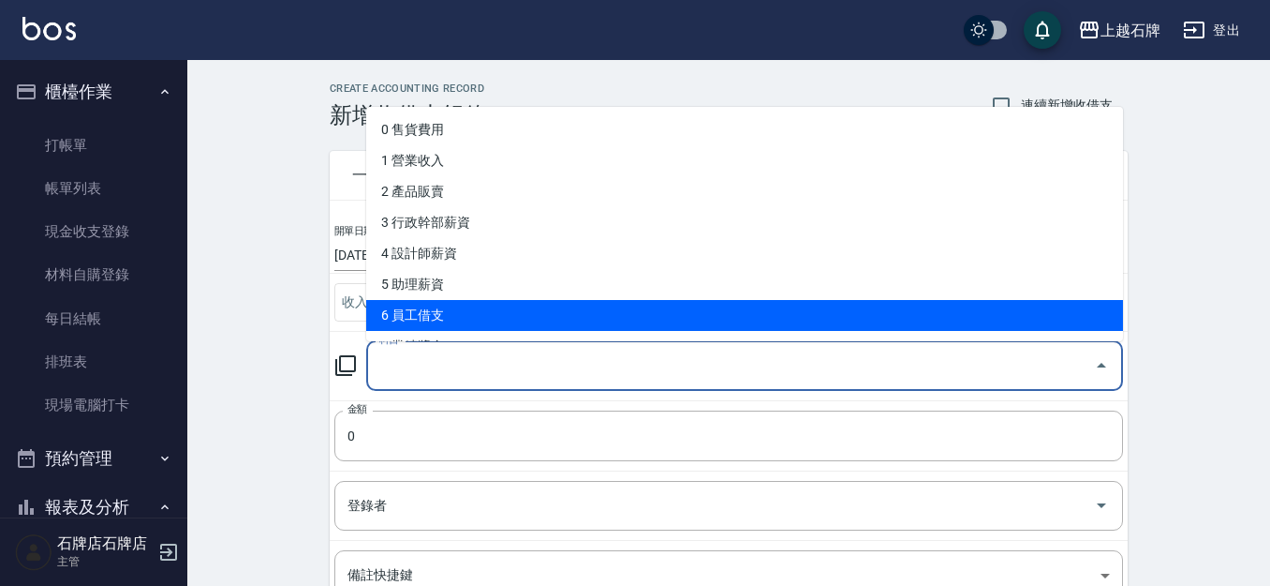
click at [622, 317] on li "6 員工借支" at bounding box center [744, 315] width 757 height 31
type input "6 員工借支"
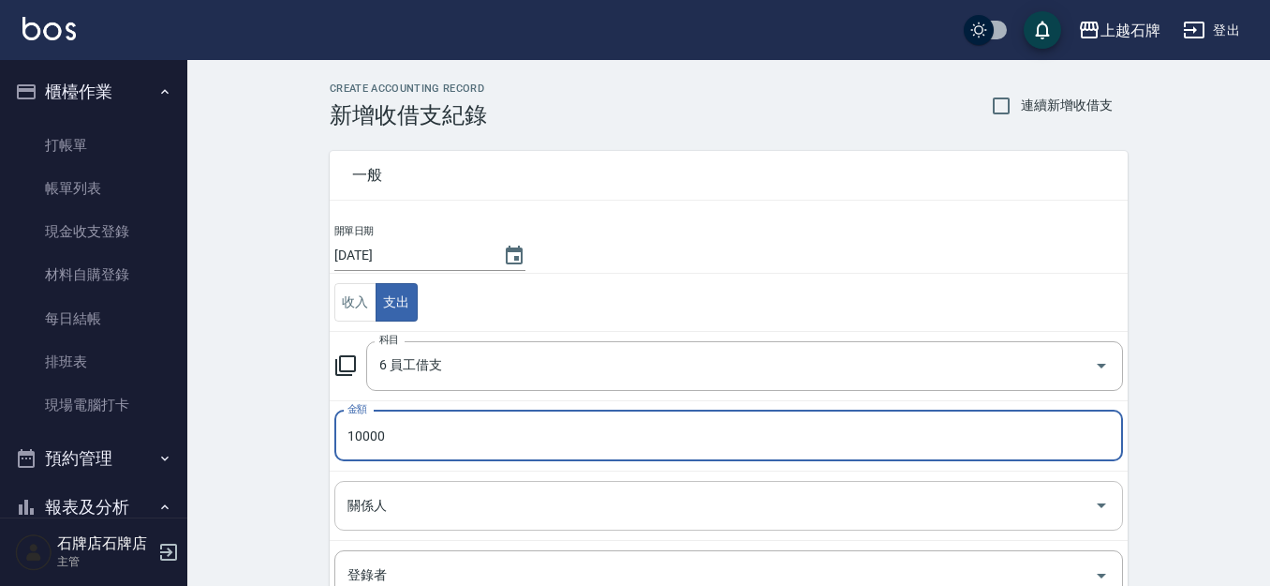
type input "10000"
click at [534, 493] on input "關係人" at bounding box center [715, 505] width 744 height 33
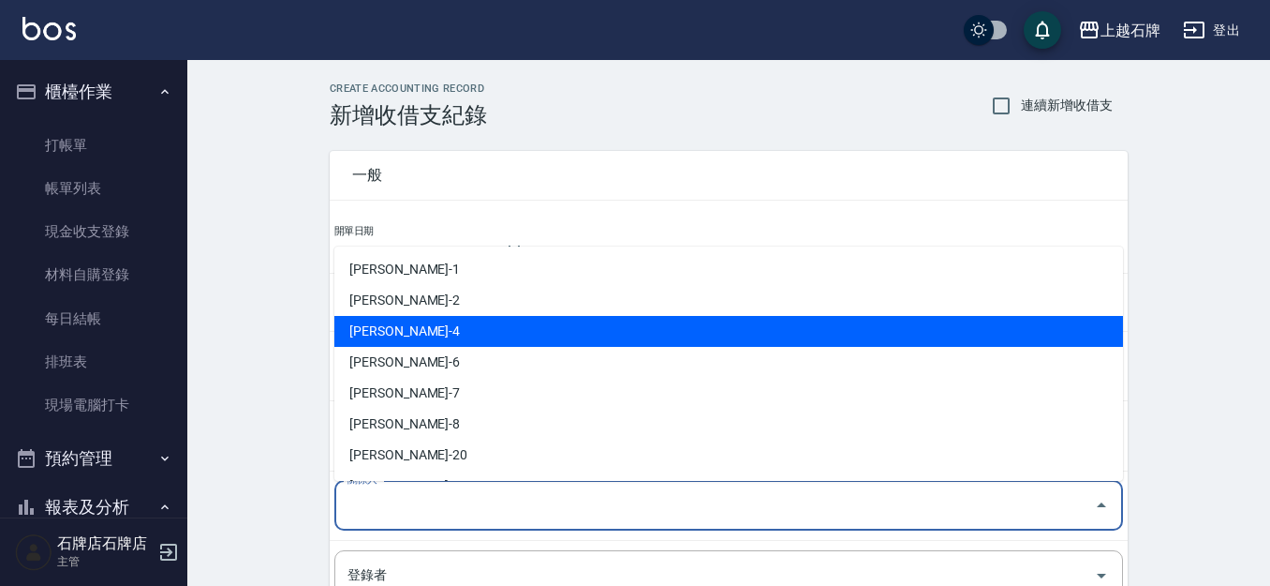
click at [585, 334] on li "陳貞秀-4" at bounding box center [728, 331] width 789 height 31
type input "陳貞秀-4"
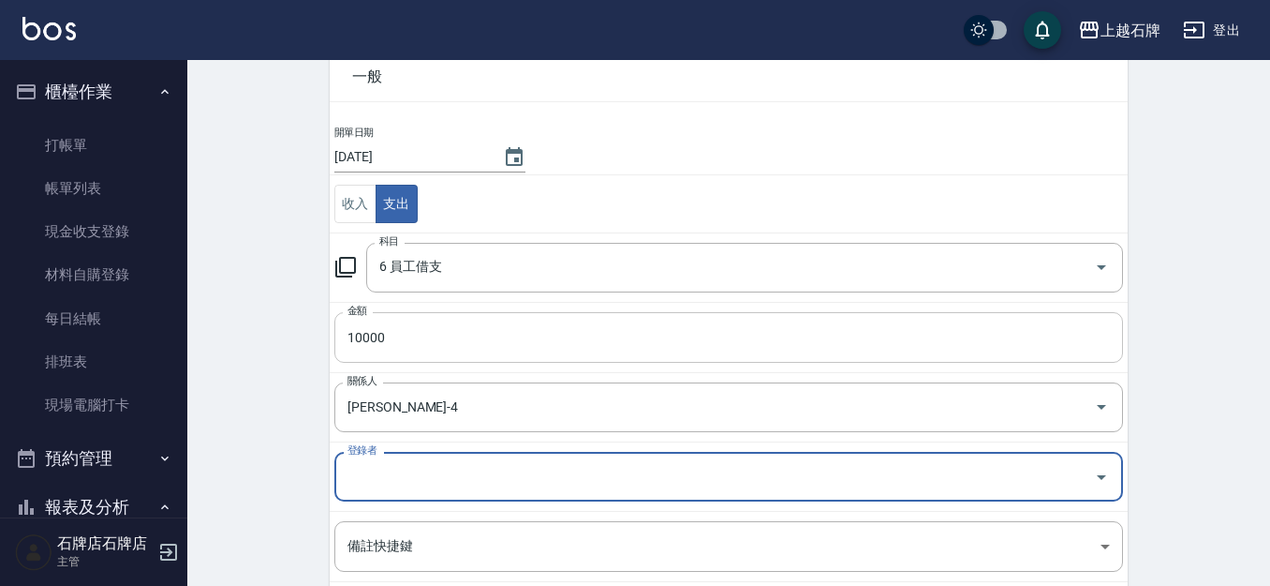
scroll to position [99, 0]
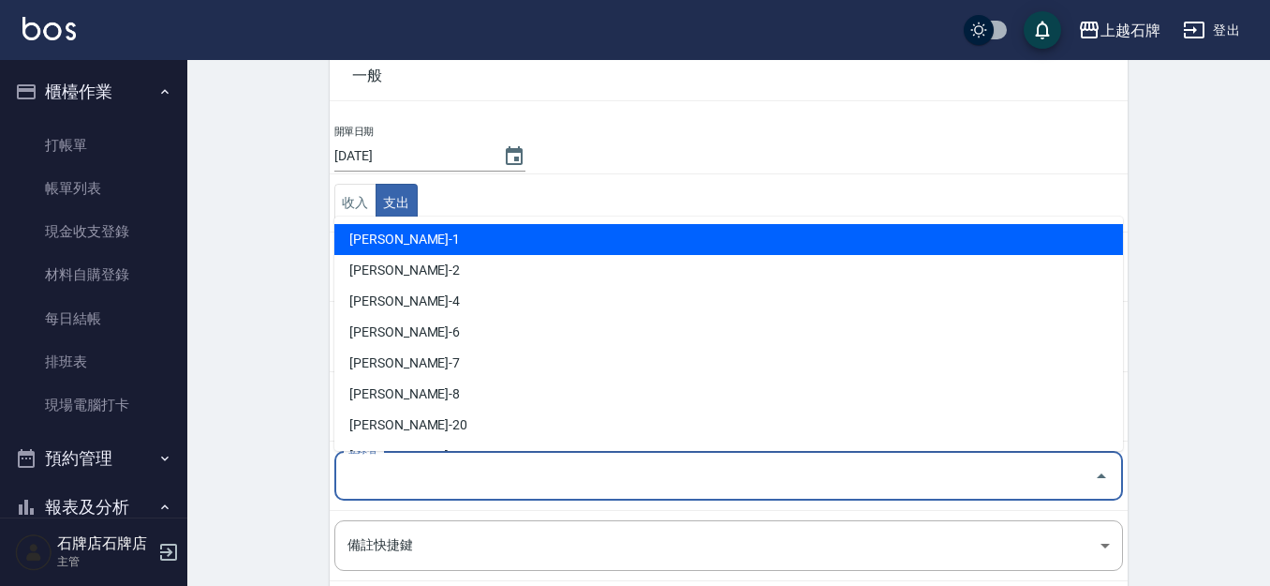
click at [580, 469] on input "登錄者" at bounding box center [715, 475] width 744 height 33
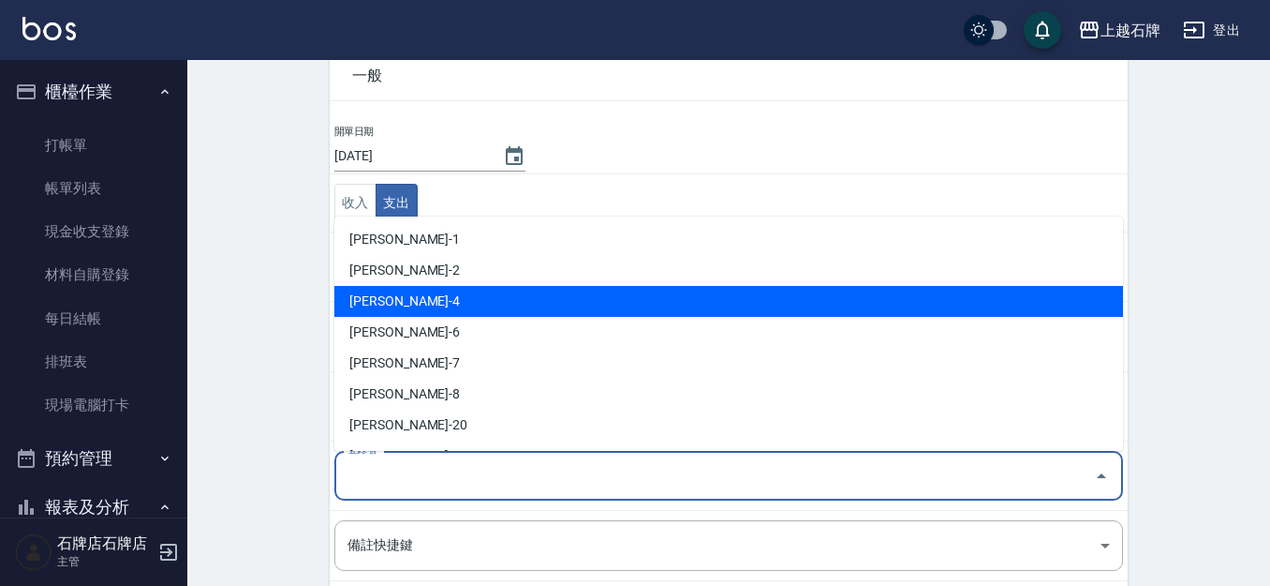
click at [618, 306] on li "陳貞秀-4" at bounding box center [728, 301] width 789 height 31
type input "陳貞秀-4"
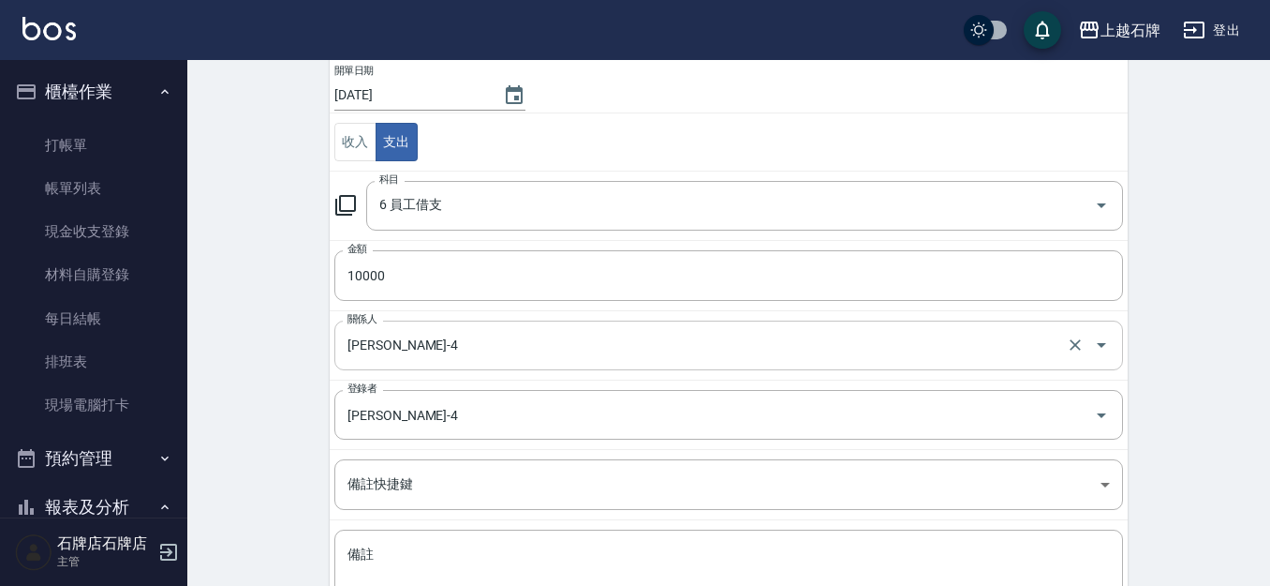
scroll to position [193, 0]
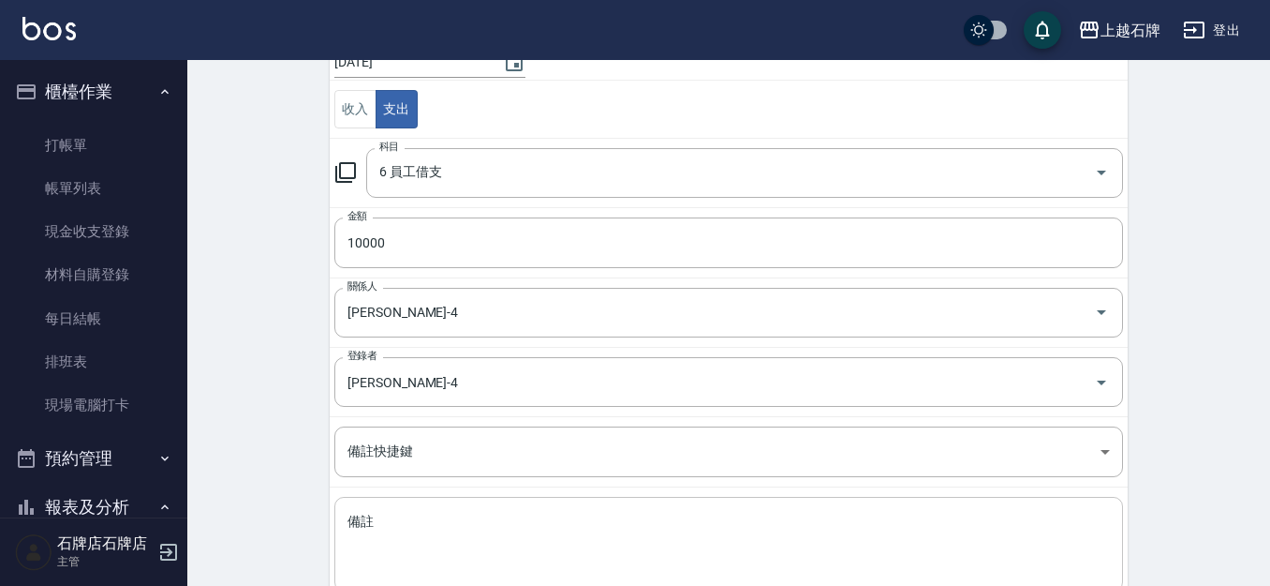
click at [540, 518] on textarea "備註" at bounding box center [729, 544] width 763 height 64
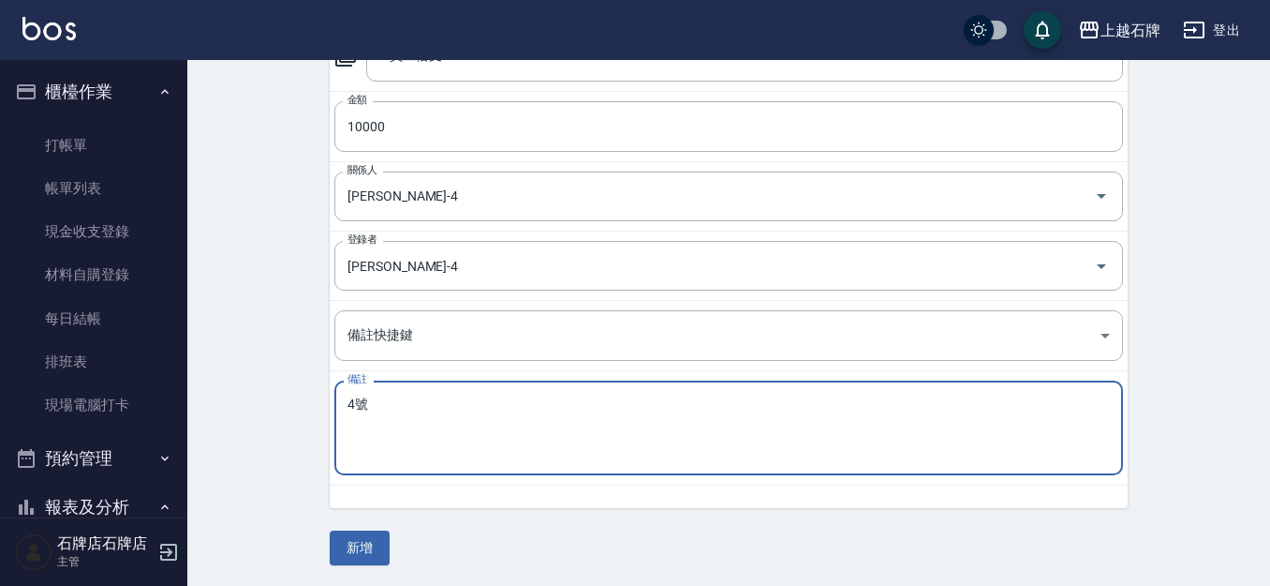
scroll to position [311, 0]
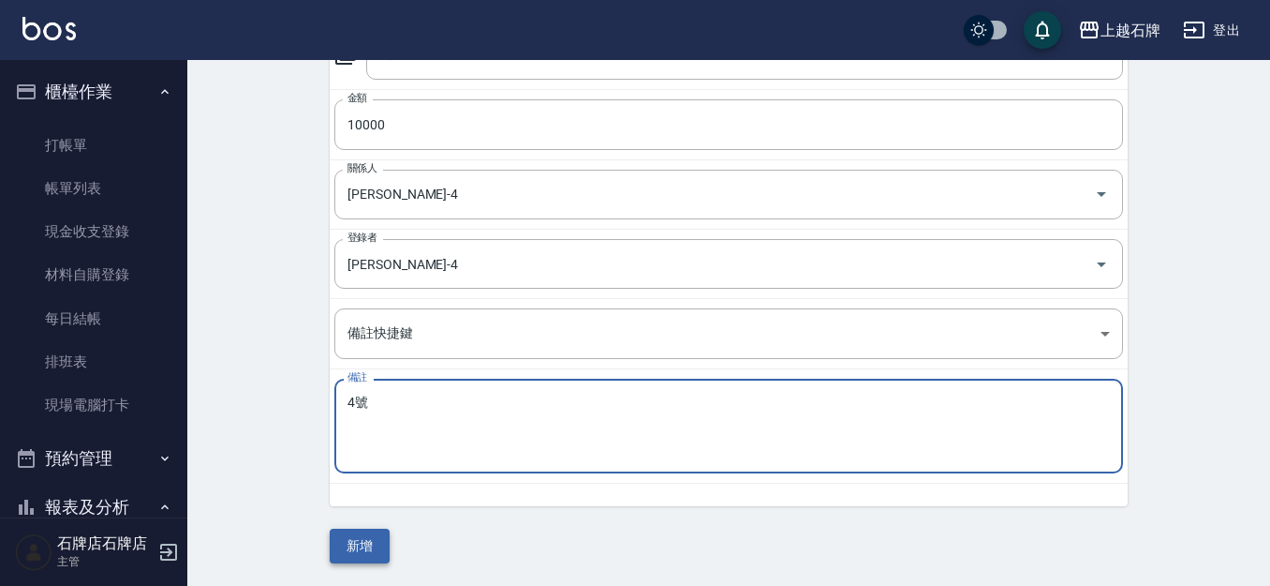
type textarea "4號"
click at [377, 540] on button "新增" at bounding box center [360, 545] width 60 height 35
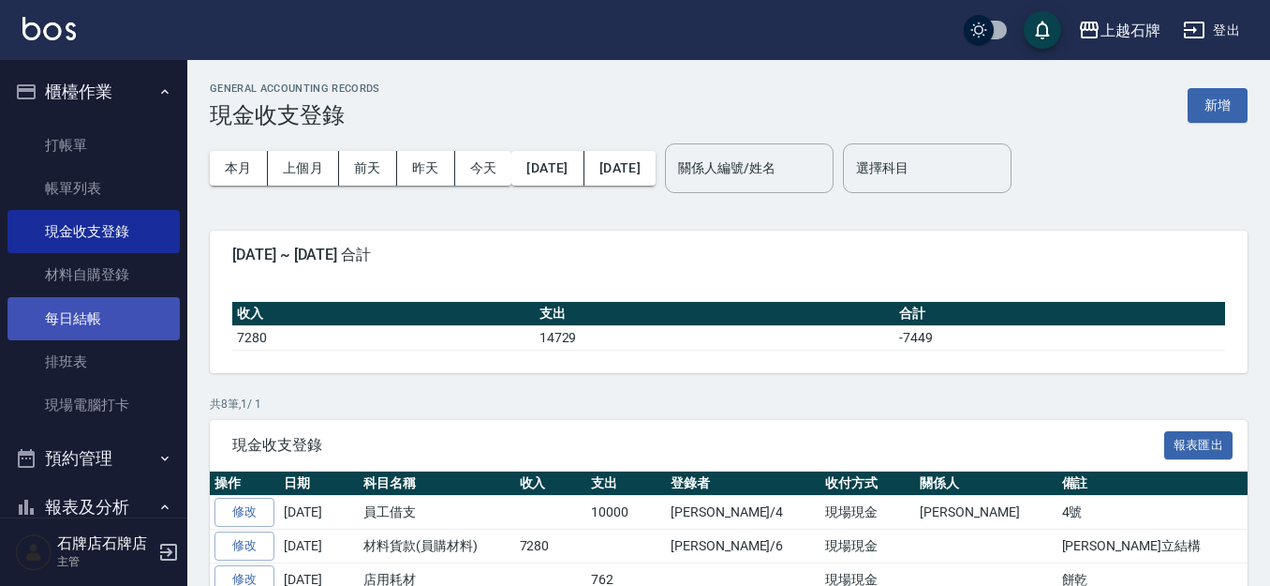
click at [11, 311] on link "每日結帳" at bounding box center [93, 318] width 172 height 43
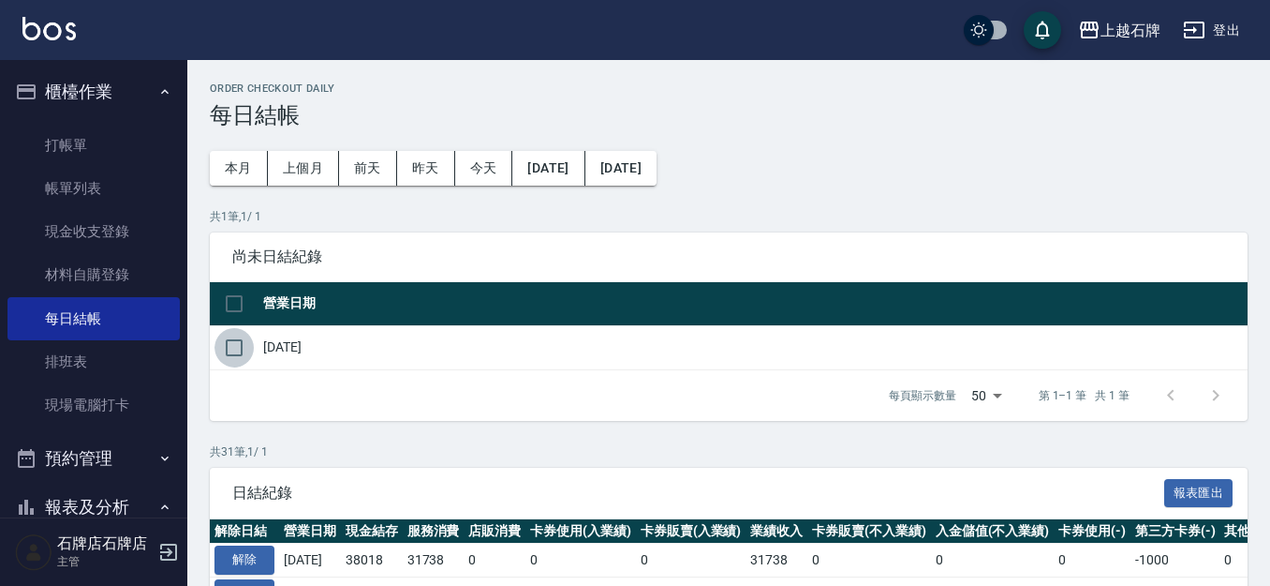
click at [224, 360] on input "checkbox" at bounding box center [234, 347] width 39 height 39
checkbox input "true"
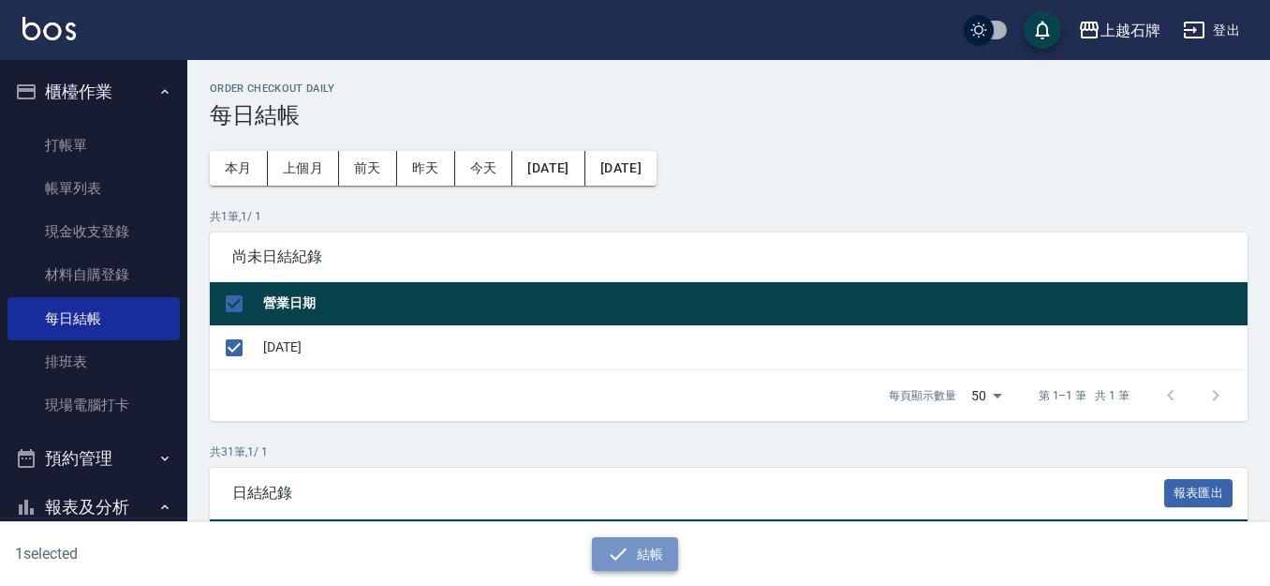
click at [661, 550] on button "結帳" at bounding box center [635, 554] width 87 height 35
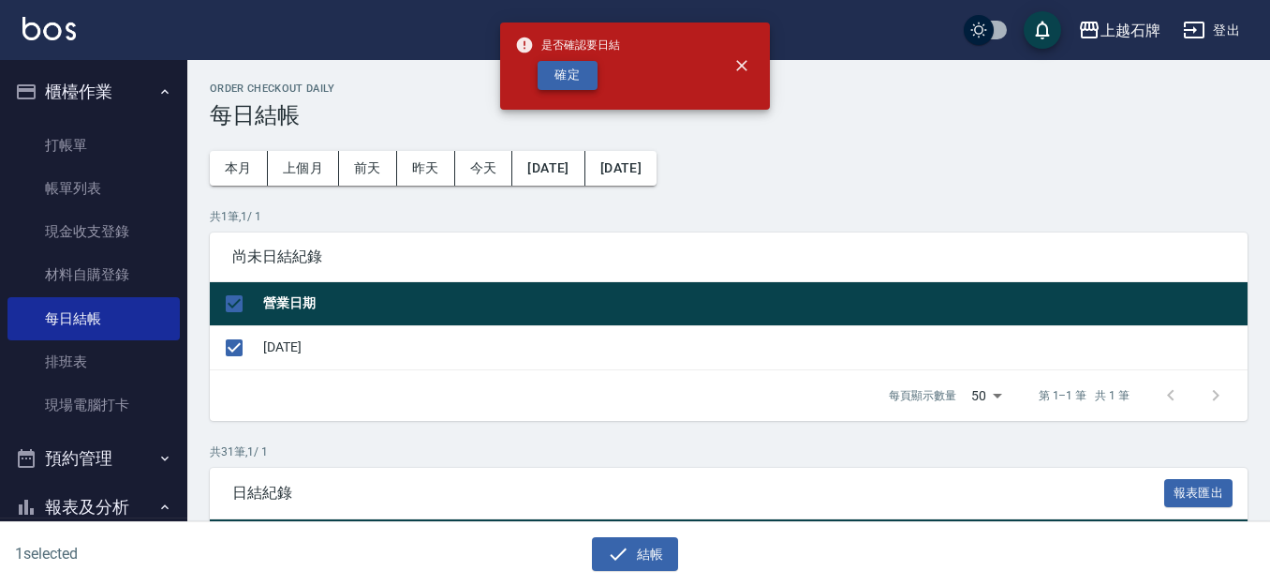
click at [559, 63] on button "確定" at bounding box center [568, 75] width 60 height 29
checkbox input "false"
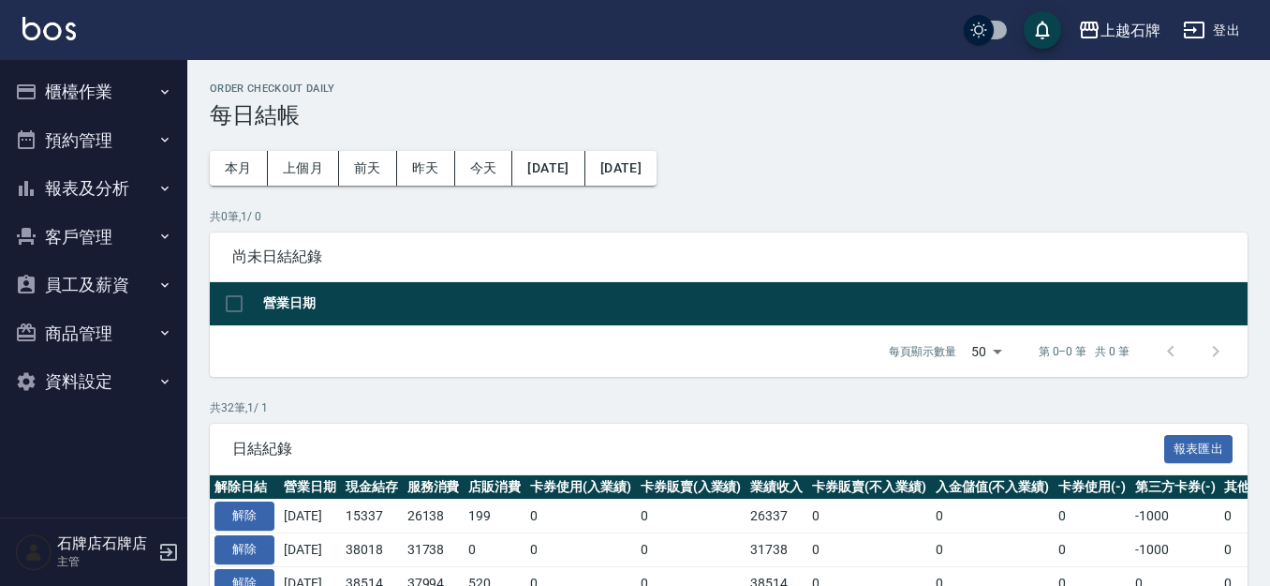
click at [136, 201] on button "報表及分析" at bounding box center [93, 188] width 172 height 49
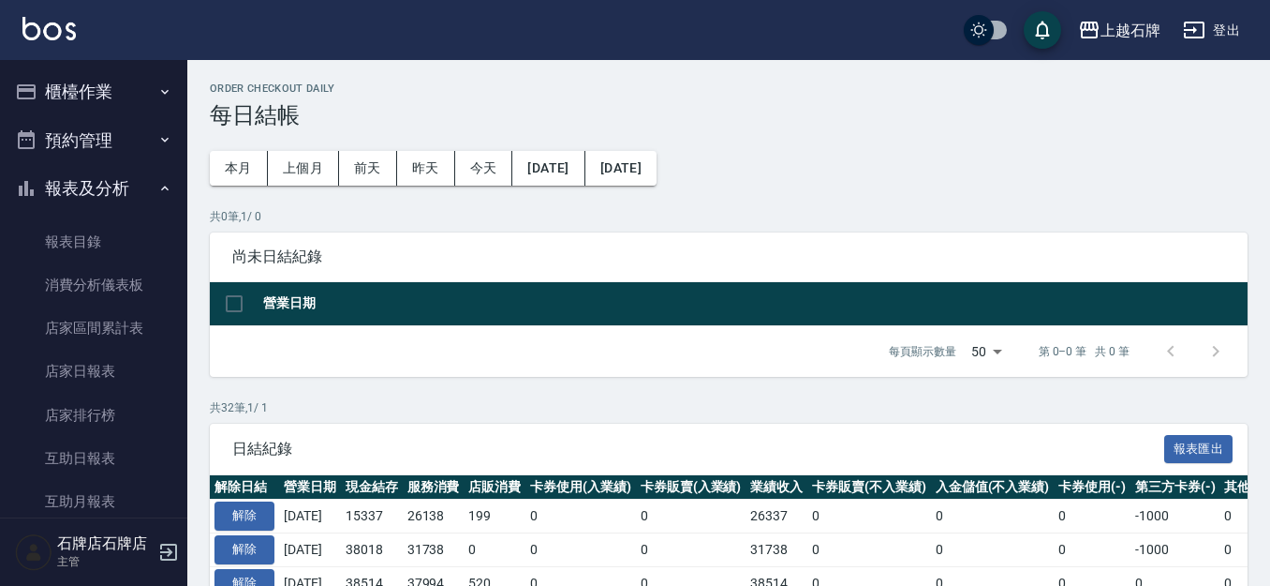
scroll to position [187, 0]
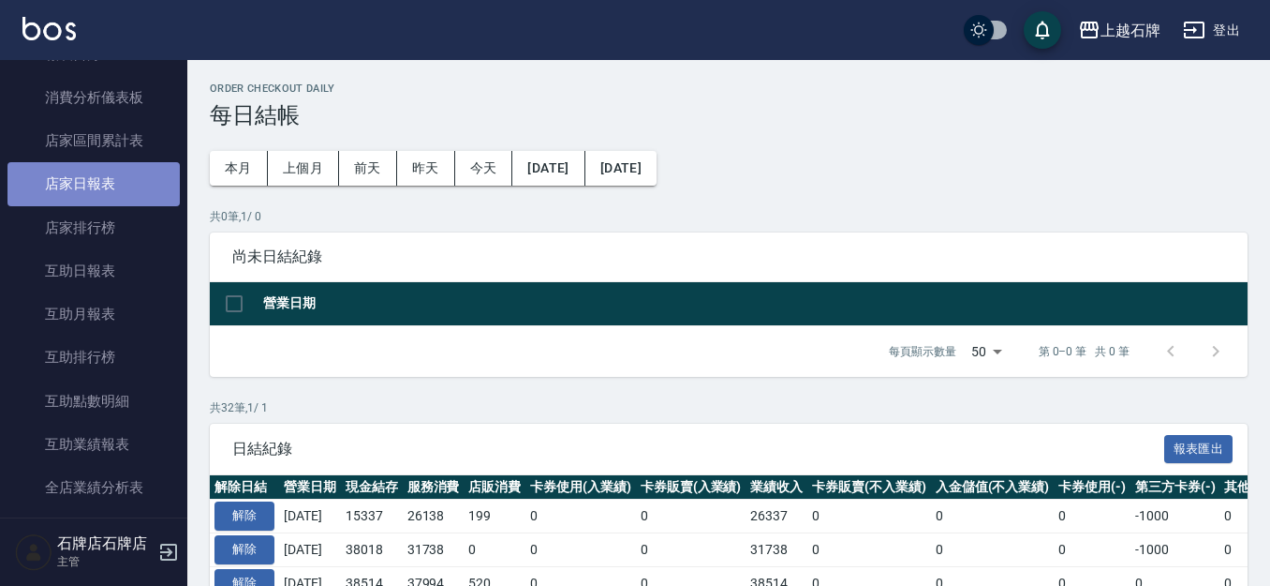
click at [140, 195] on link "店家日報表" at bounding box center [93, 183] width 172 height 43
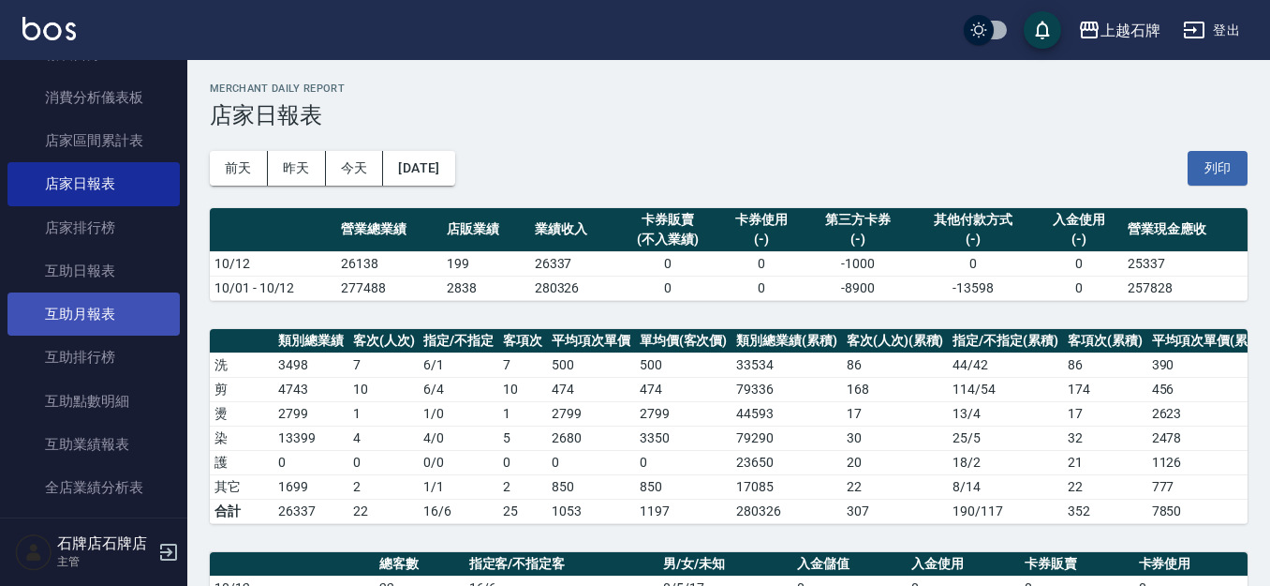
scroll to position [468, 0]
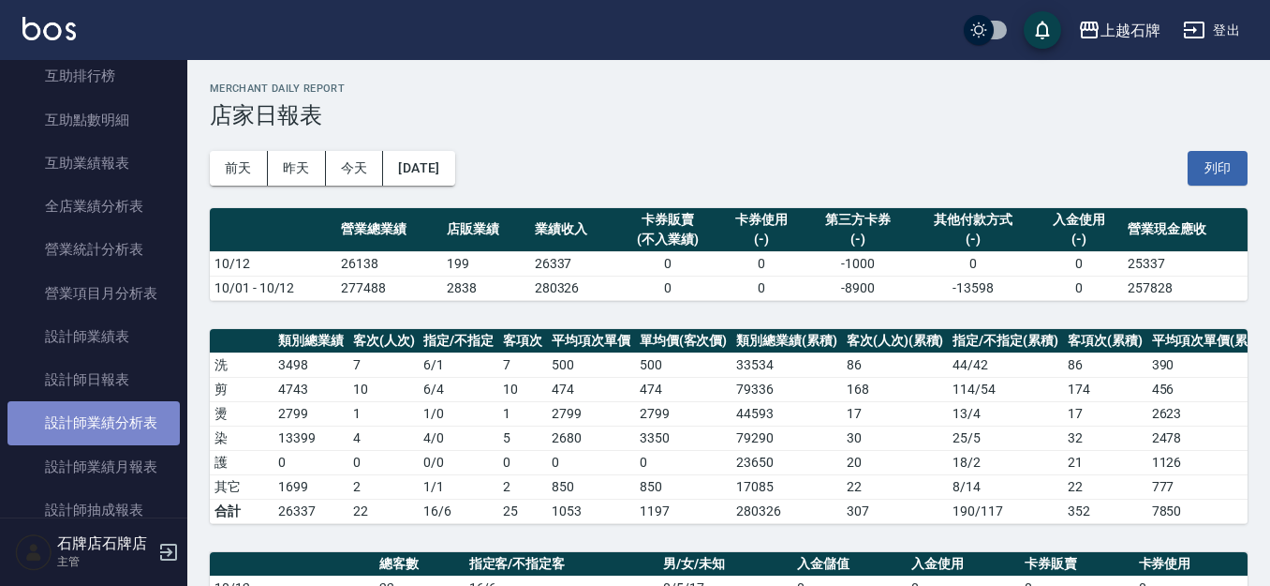
click at [143, 401] on link "設計師業績分析表" at bounding box center [93, 422] width 172 height 43
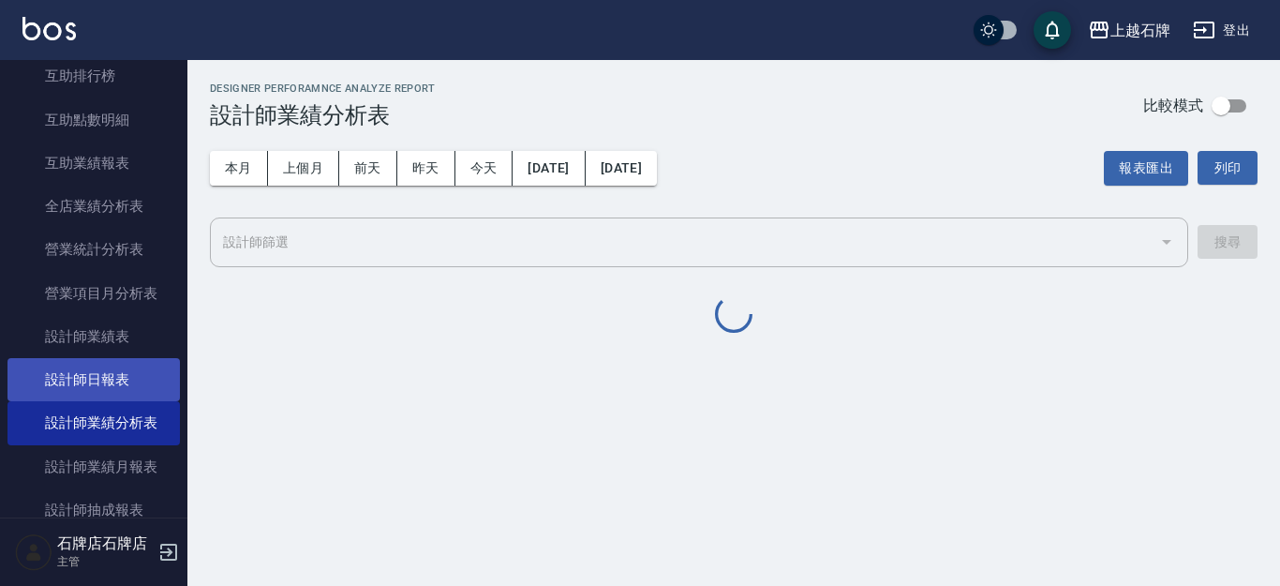
click at [147, 383] on link "設計師日報表" at bounding box center [93, 379] width 172 height 43
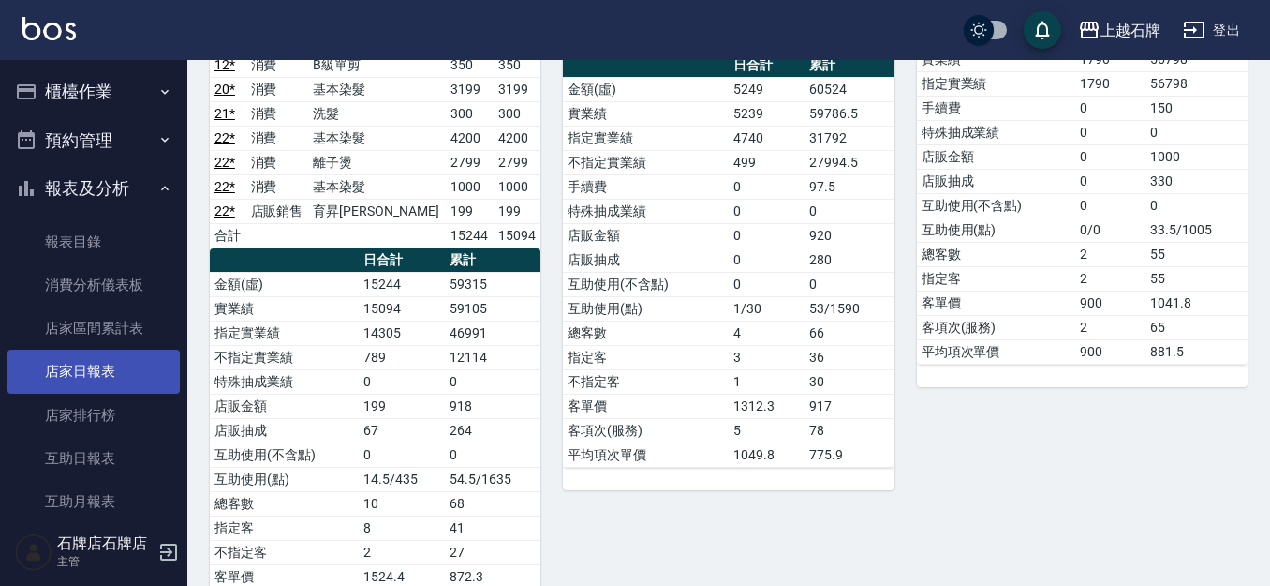
click at [145, 386] on link "店家日報表" at bounding box center [93, 370] width 172 height 43
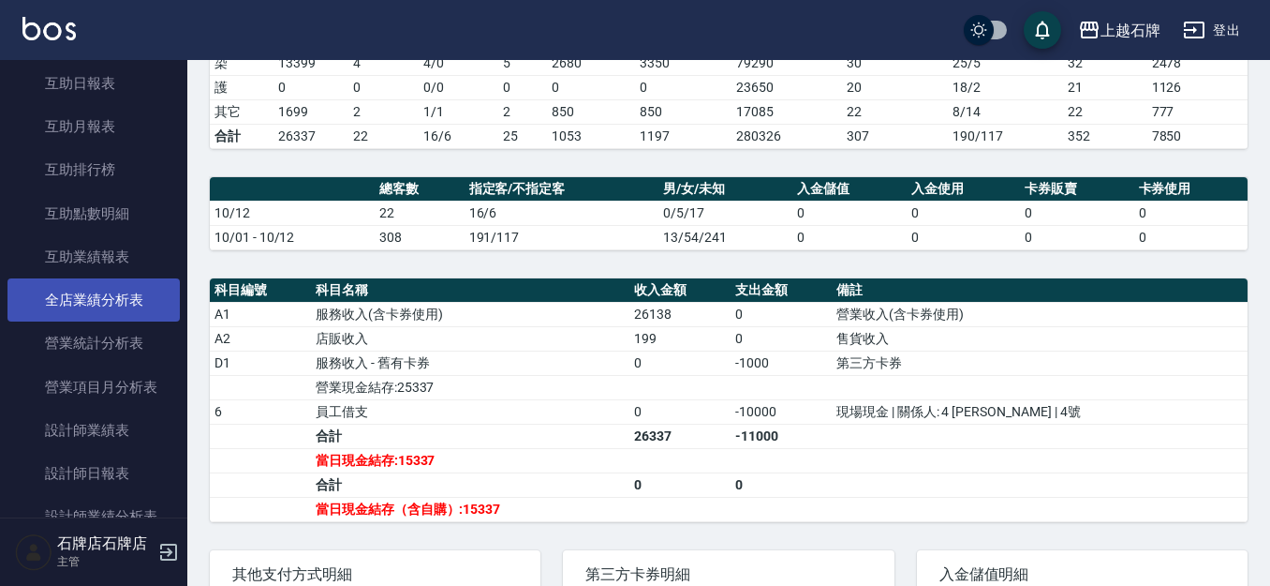
scroll to position [562, 0]
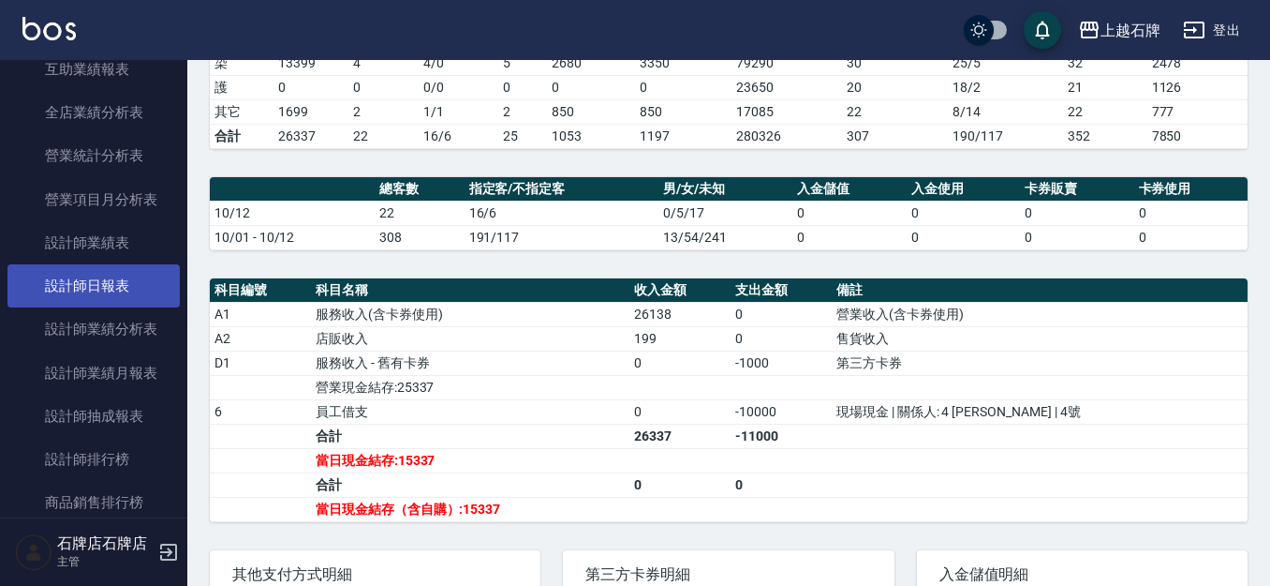
click at [112, 306] on link "設計師日報表" at bounding box center [93, 285] width 172 height 43
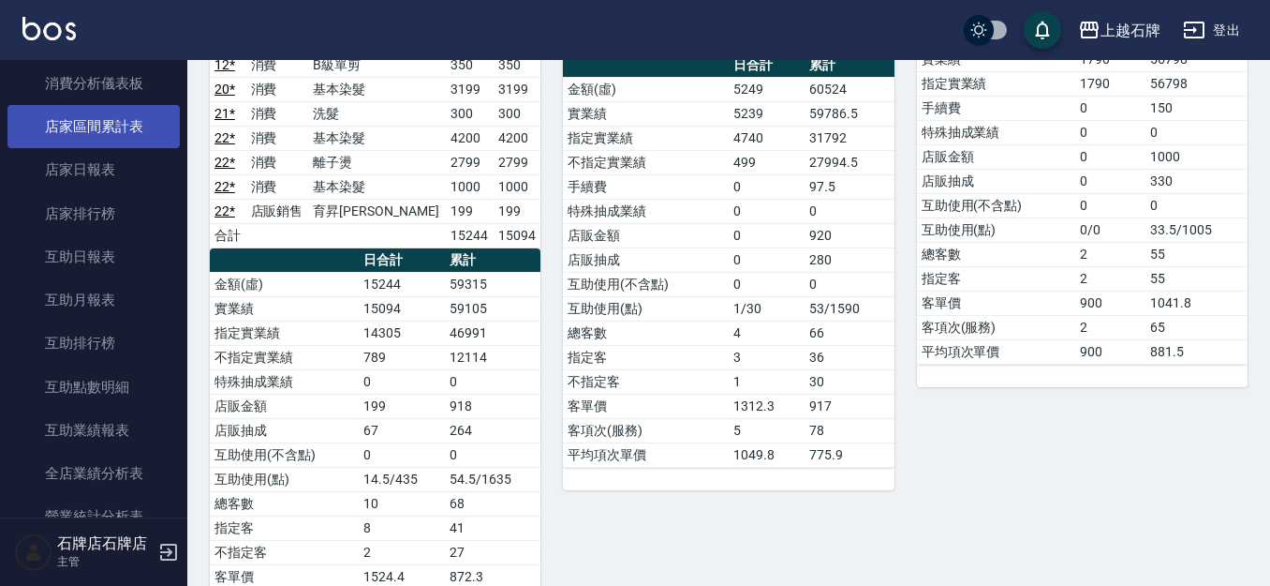
scroll to position [94, 0]
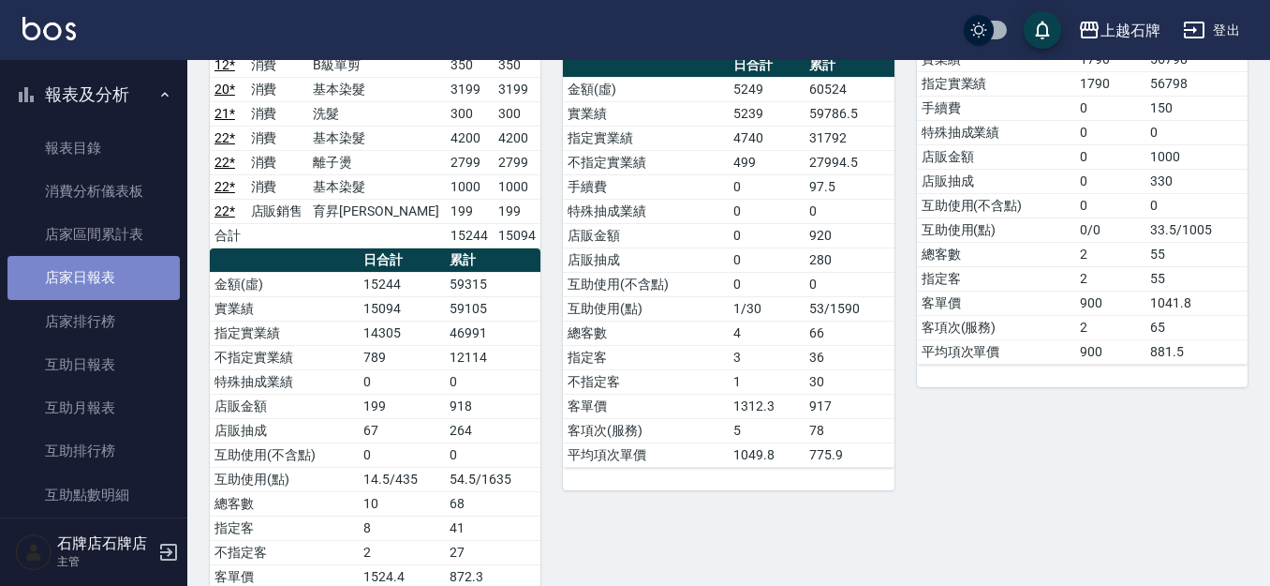
click at [148, 283] on link "店家日報表" at bounding box center [93, 277] width 172 height 43
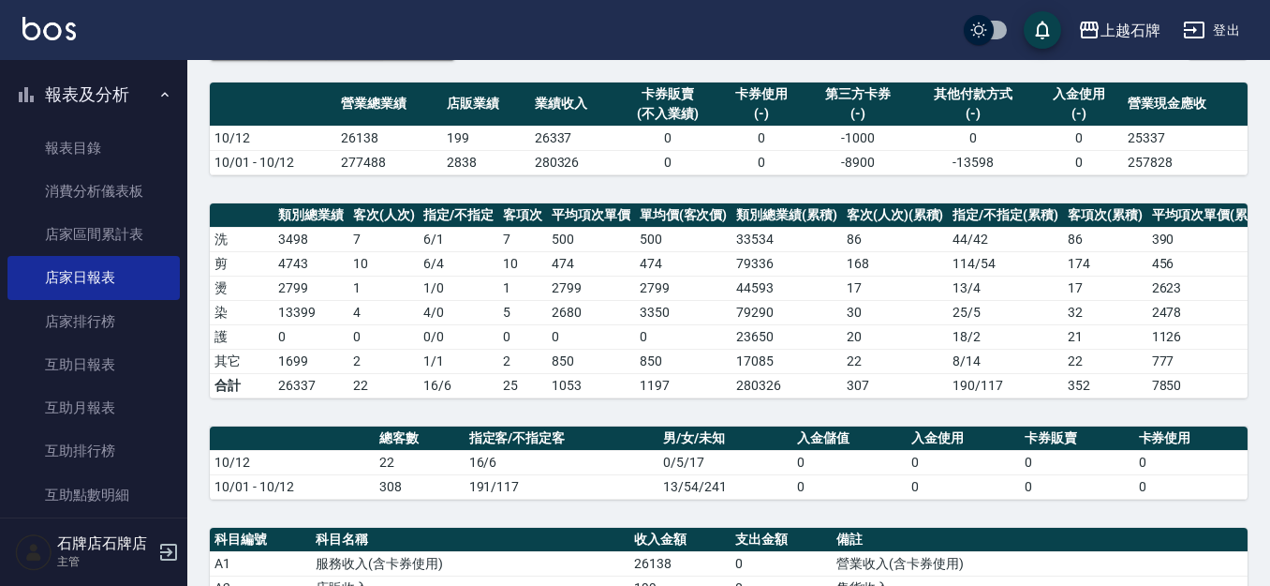
scroll to position [69, 0]
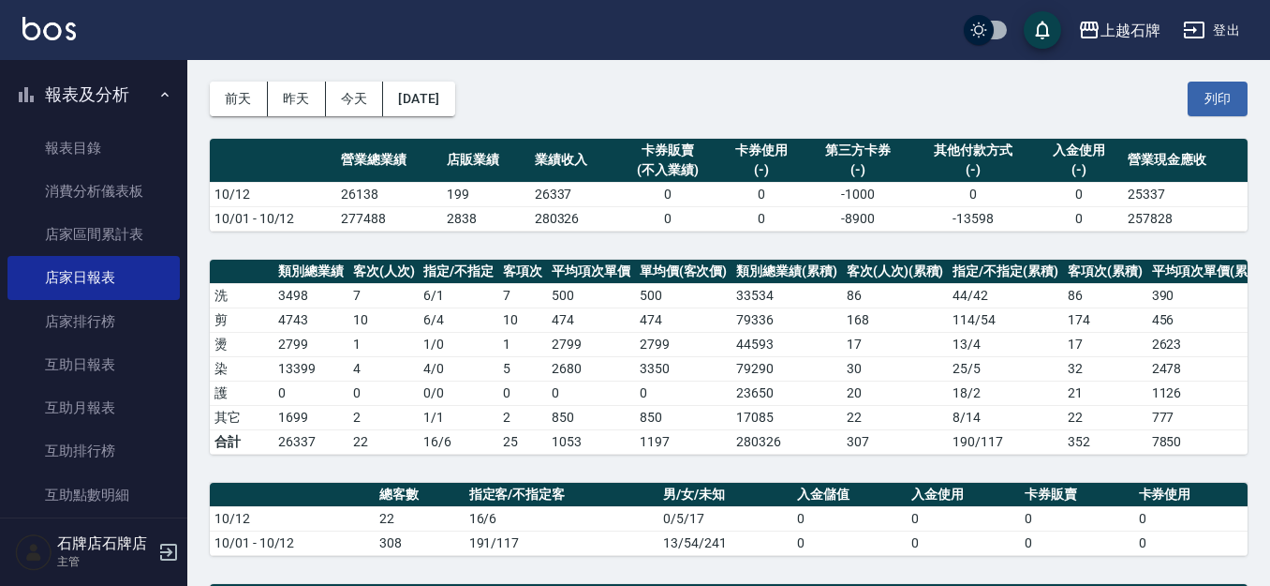
click at [1040, 92] on div "[DATE] [DATE] [DATE] [DATE] 列印" at bounding box center [729, 99] width 1038 height 80
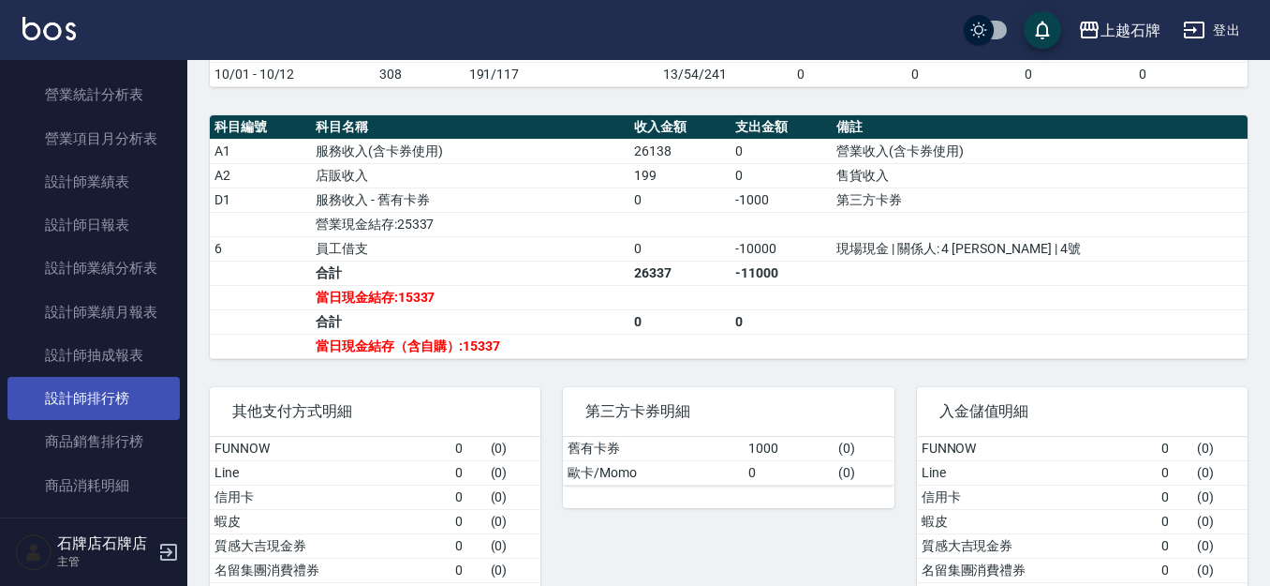
scroll to position [656, 0]
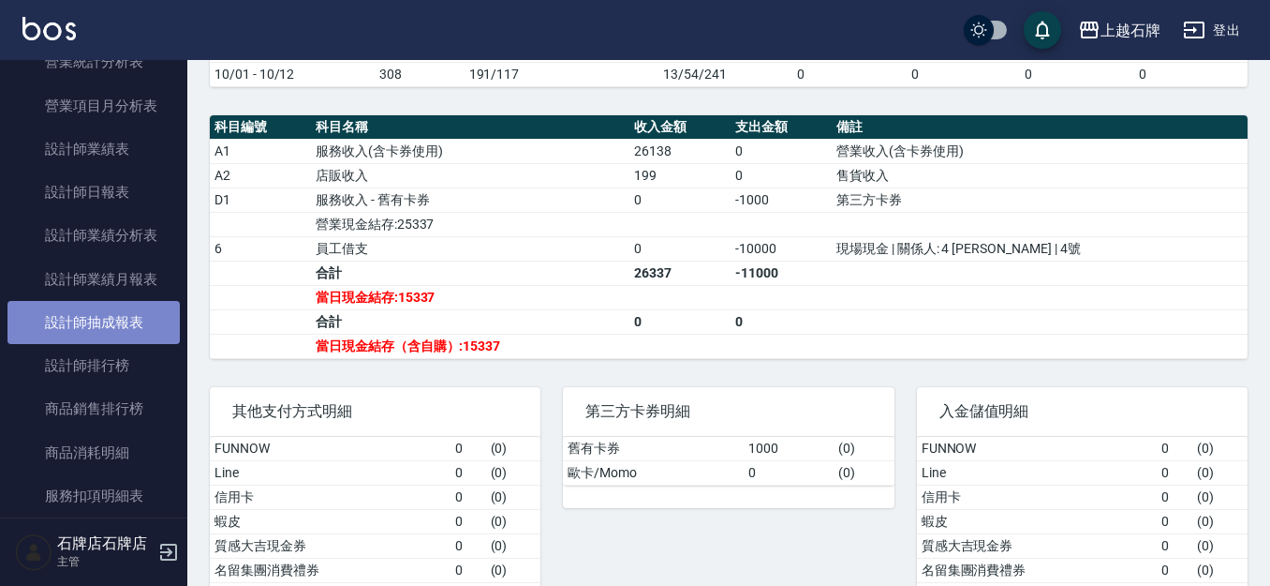
click at [148, 330] on link "設計師抽成報表" at bounding box center [93, 322] width 172 height 43
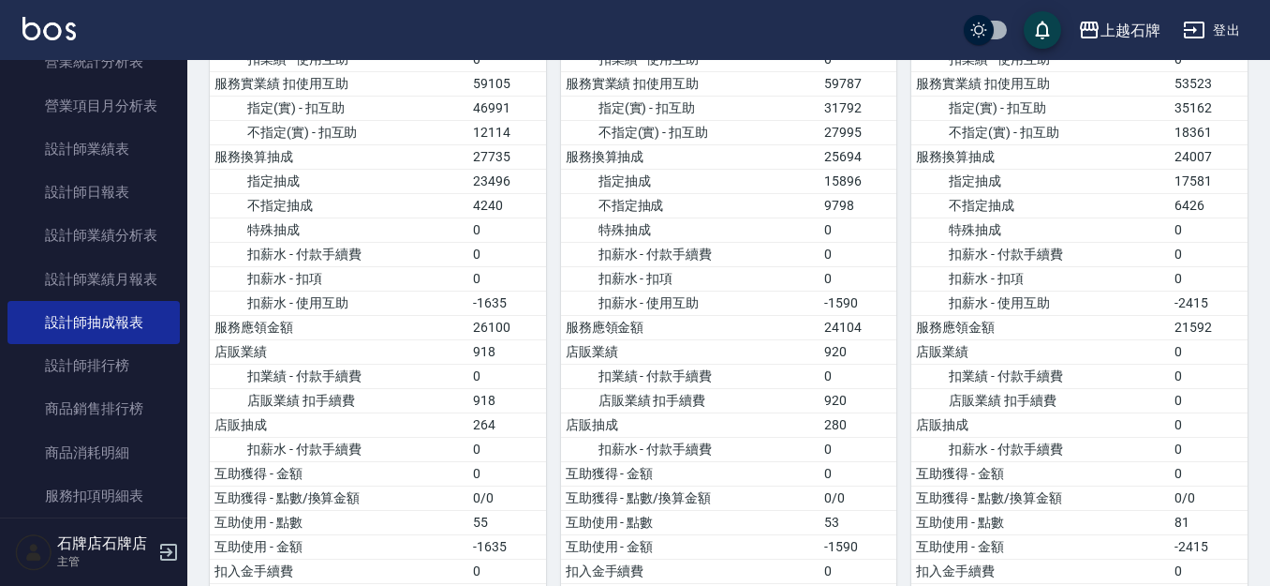
scroll to position [468, 0]
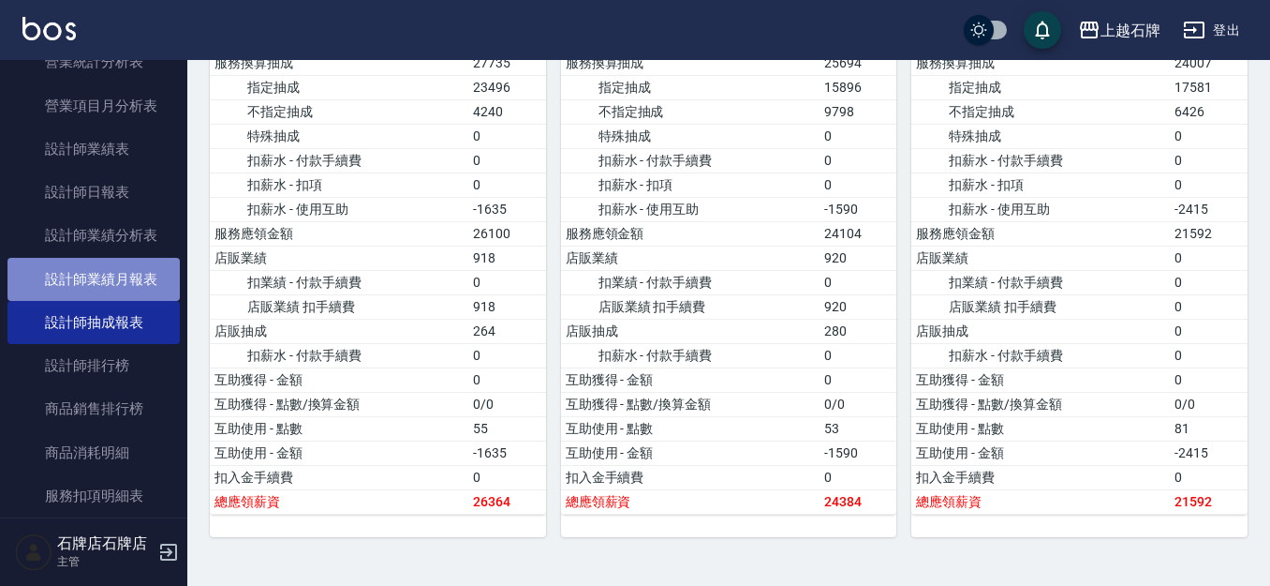
click at [145, 290] on link "設計師業績月報表" at bounding box center [93, 279] width 172 height 43
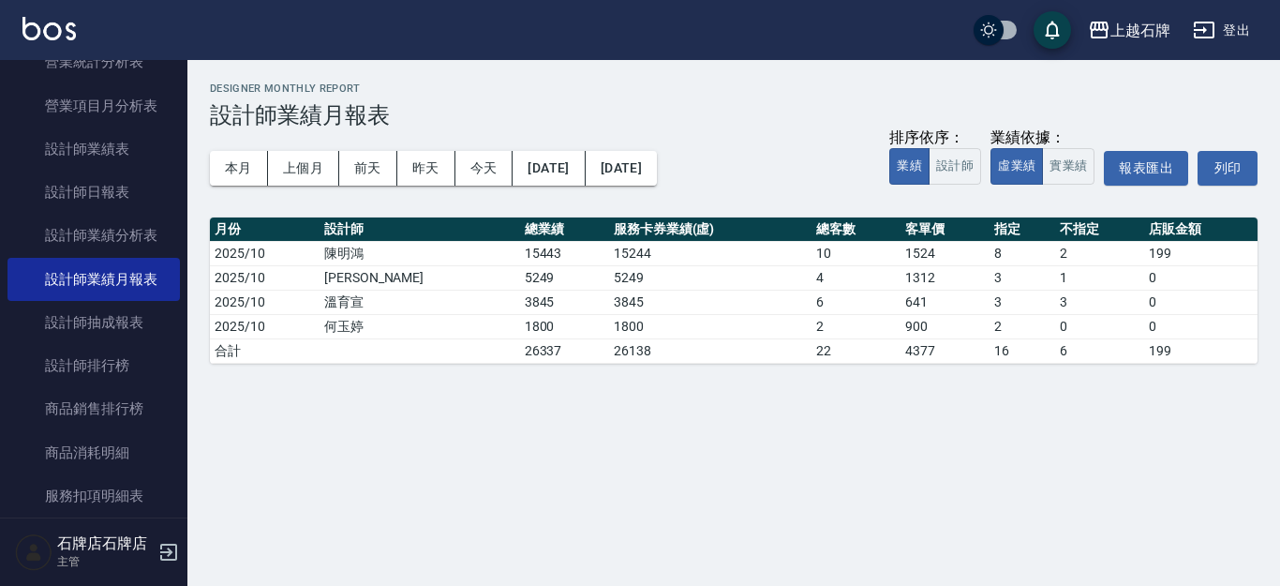
click at [245, 174] on button "本月" at bounding box center [239, 168] width 58 height 35
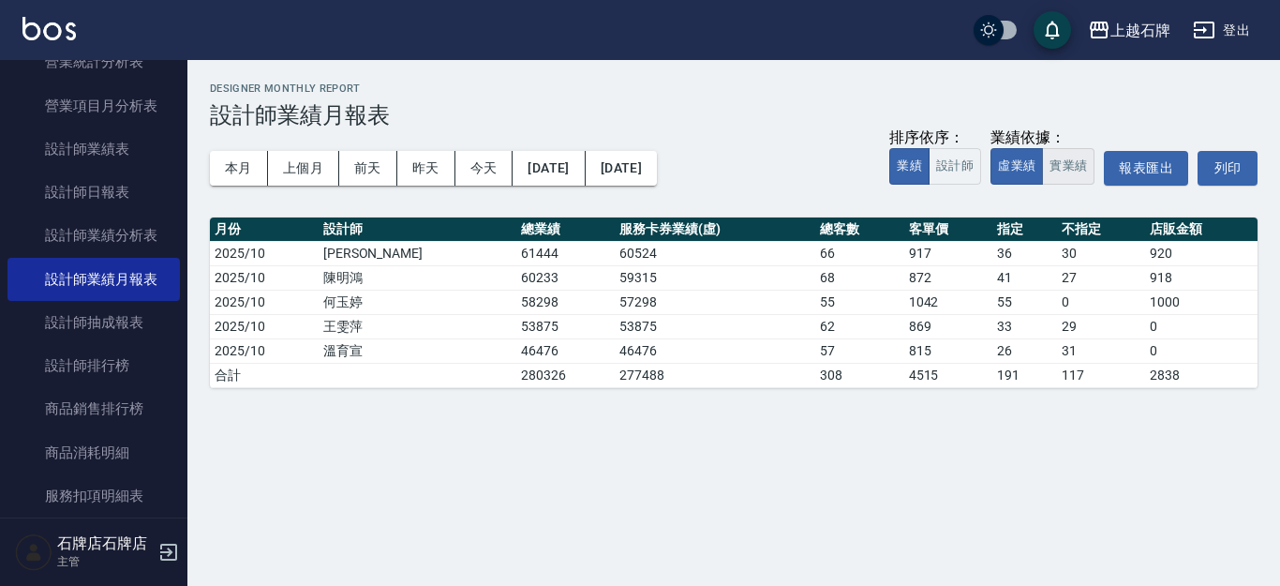
click at [1077, 171] on button "實業績" at bounding box center [1068, 166] width 52 height 37
click at [1004, 158] on button "虛業績" at bounding box center [1016, 166] width 52 height 37
click at [1065, 157] on button "實業績" at bounding box center [1068, 166] width 52 height 37
